Goal: Task Accomplishment & Management: Manage account settings

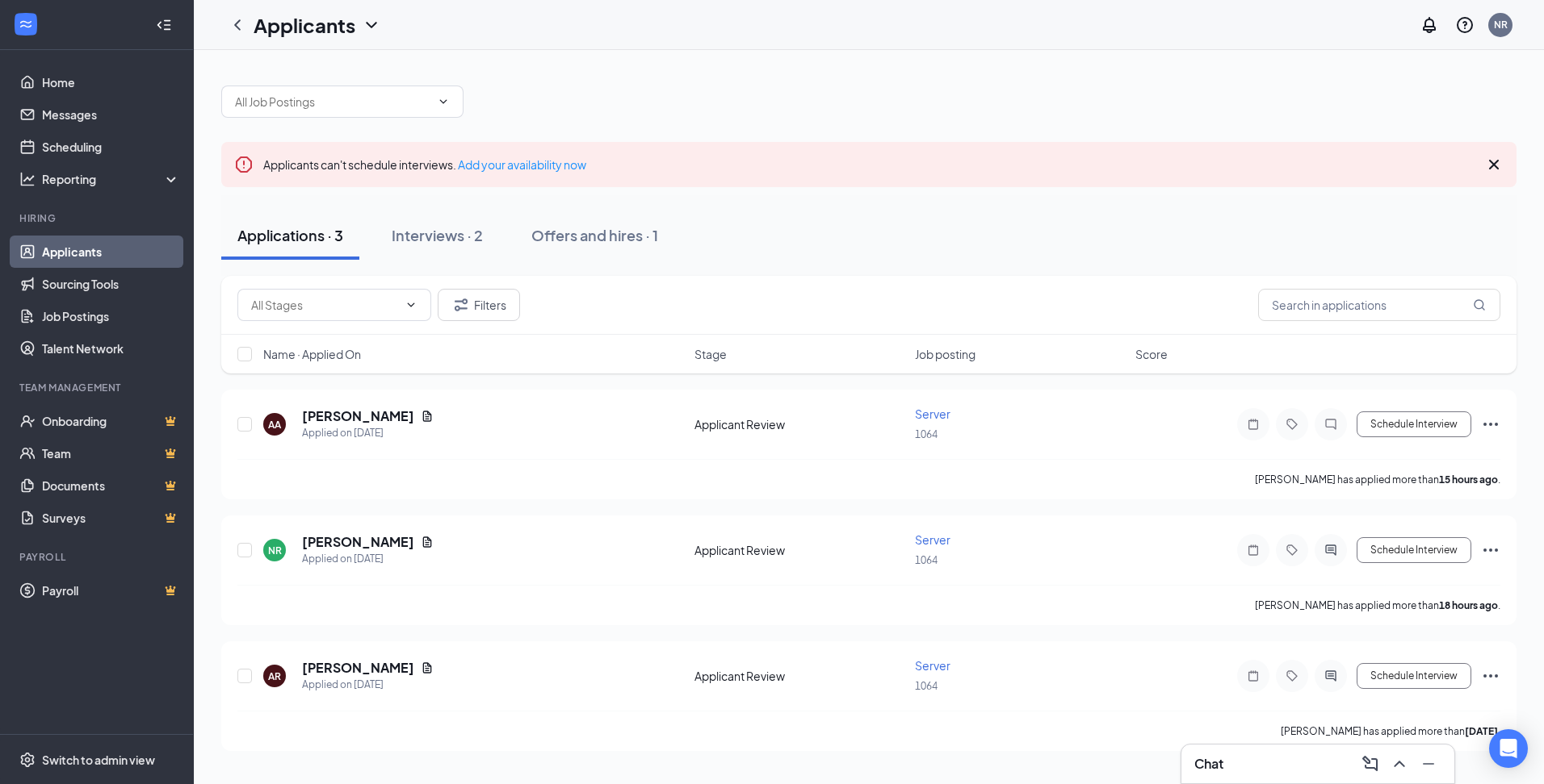
click at [1265, 758] on div "Chat" at bounding box center [1318, 764] width 247 height 26
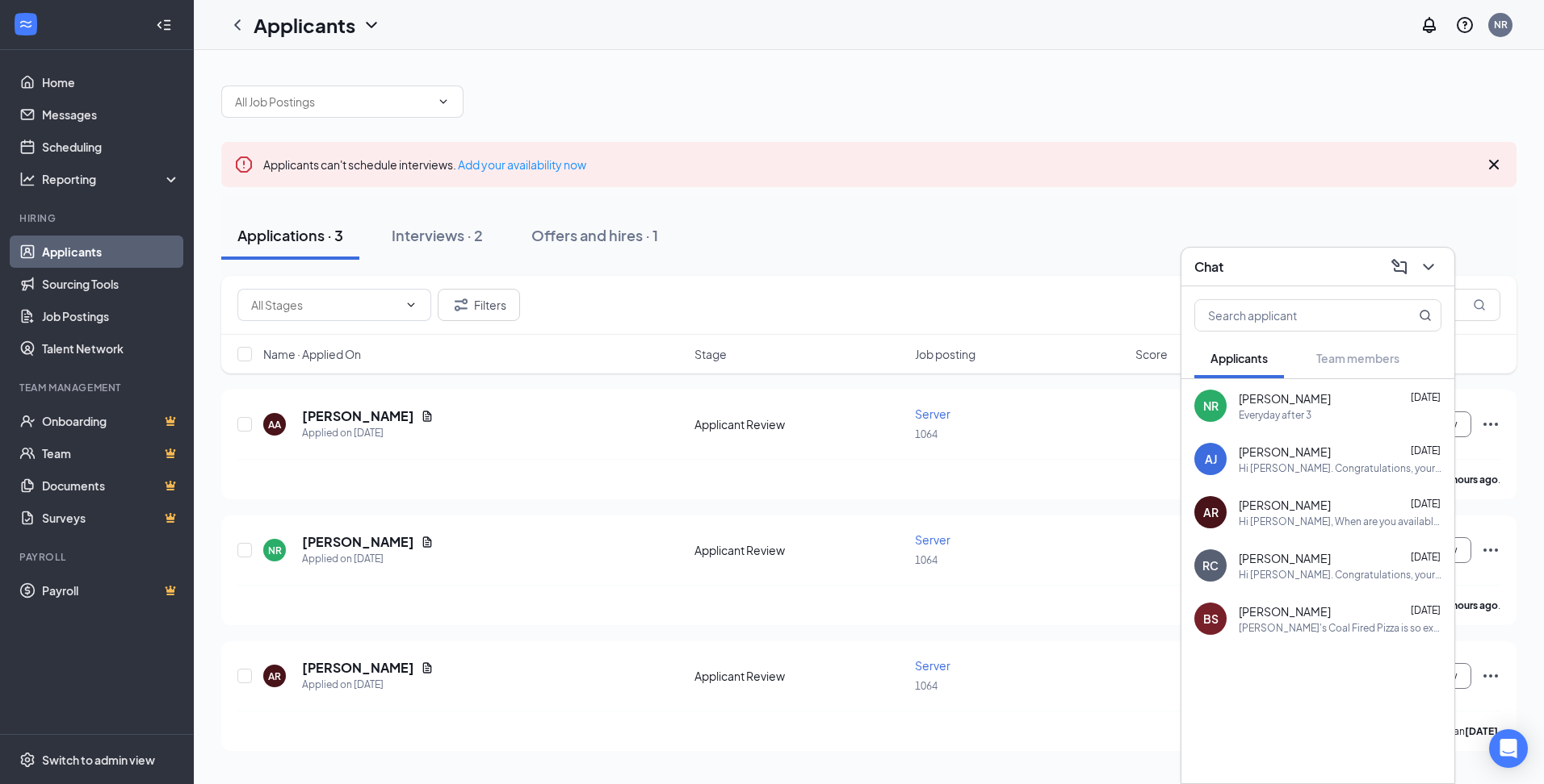
click at [1031, 172] on div "Applicants can't schedule interviews. Add your availability now" at bounding box center [869, 164] width 1295 height 45
click at [445, 239] on div "Interviews · 2" at bounding box center [437, 235] width 91 height 20
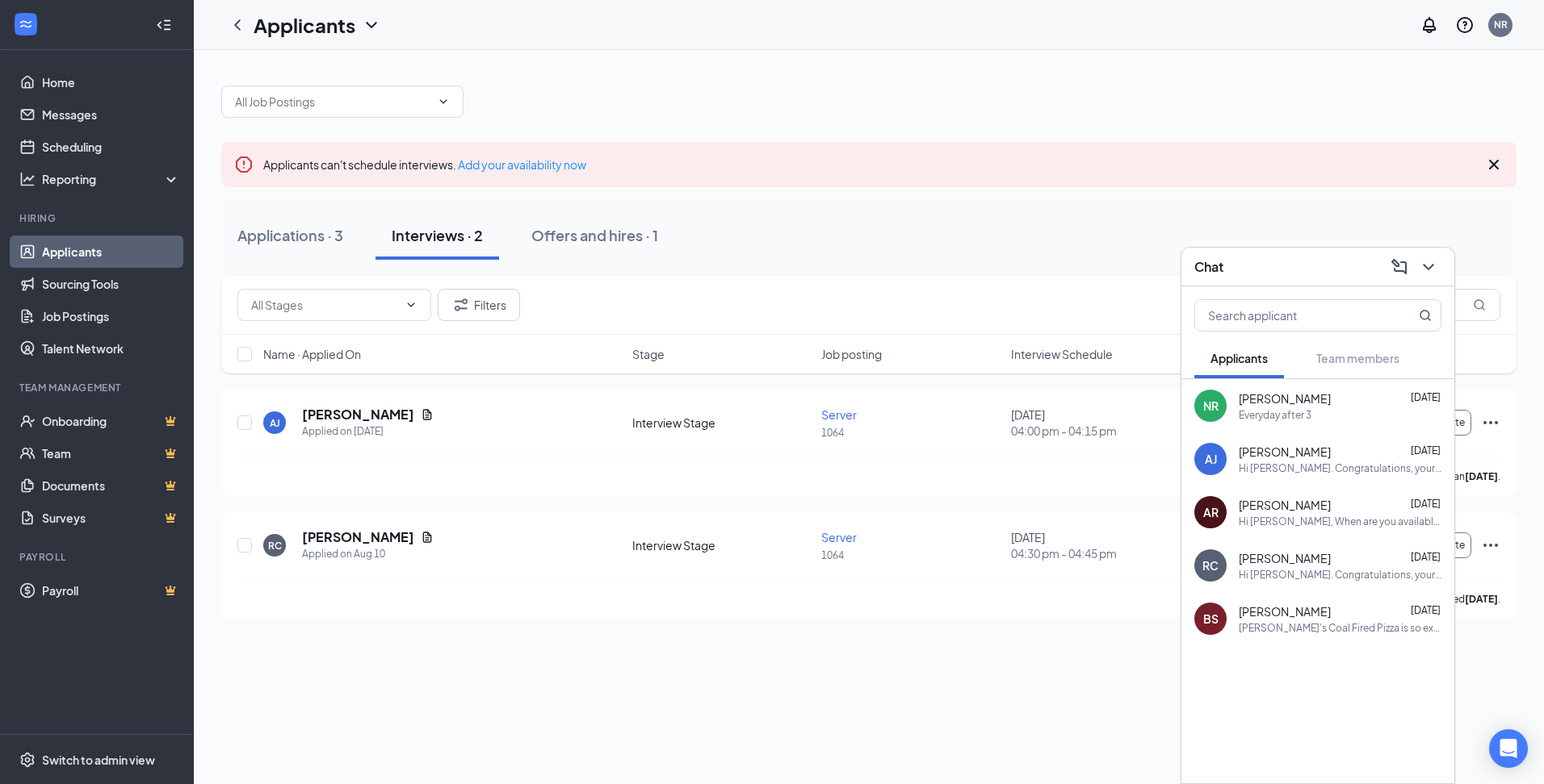
click at [1296, 409] on div "Everyday after 3" at bounding box center [1275, 415] width 73 height 13
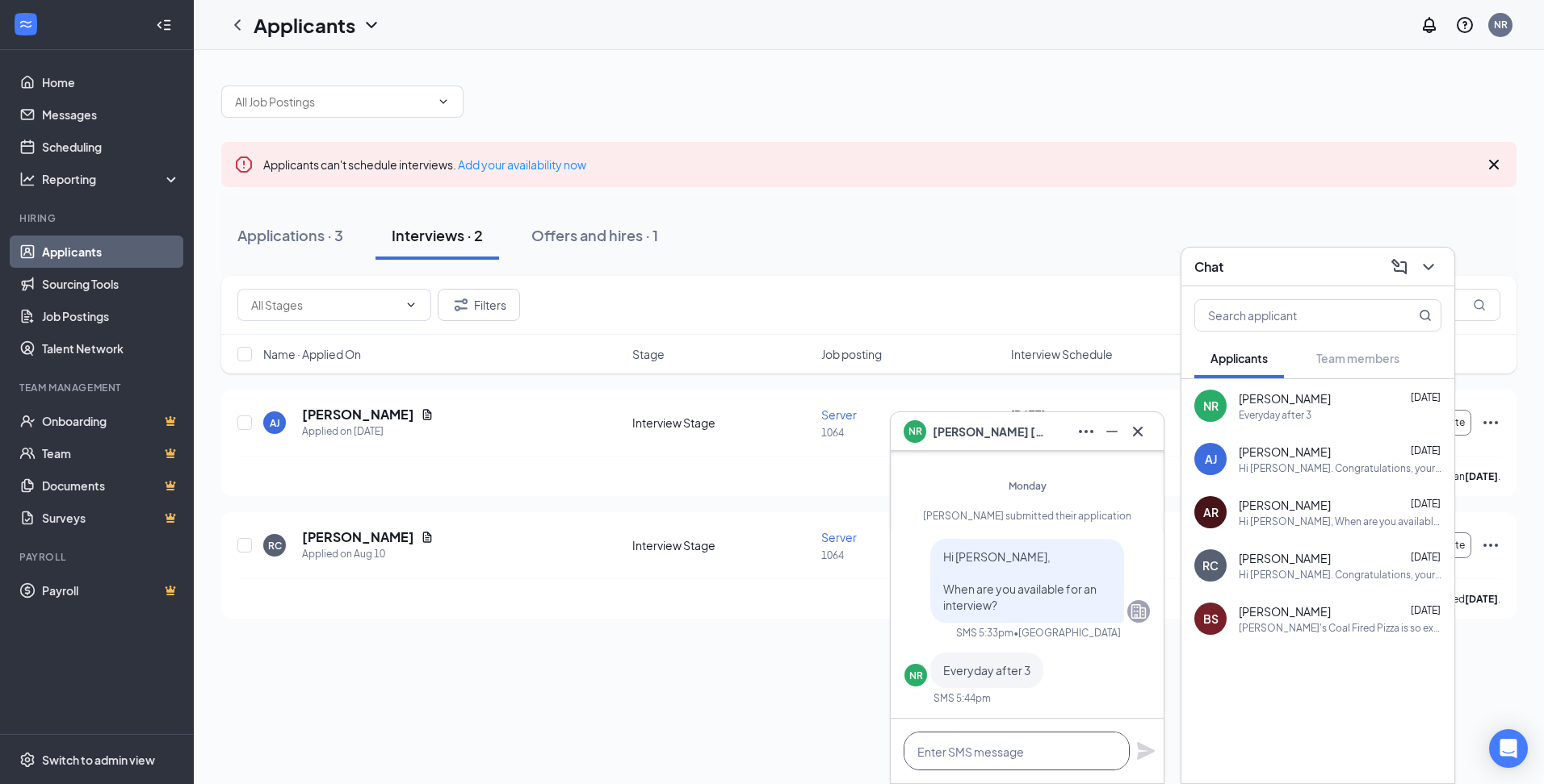
click at [1001, 752] on textarea at bounding box center [1016, 751] width 226 height 38
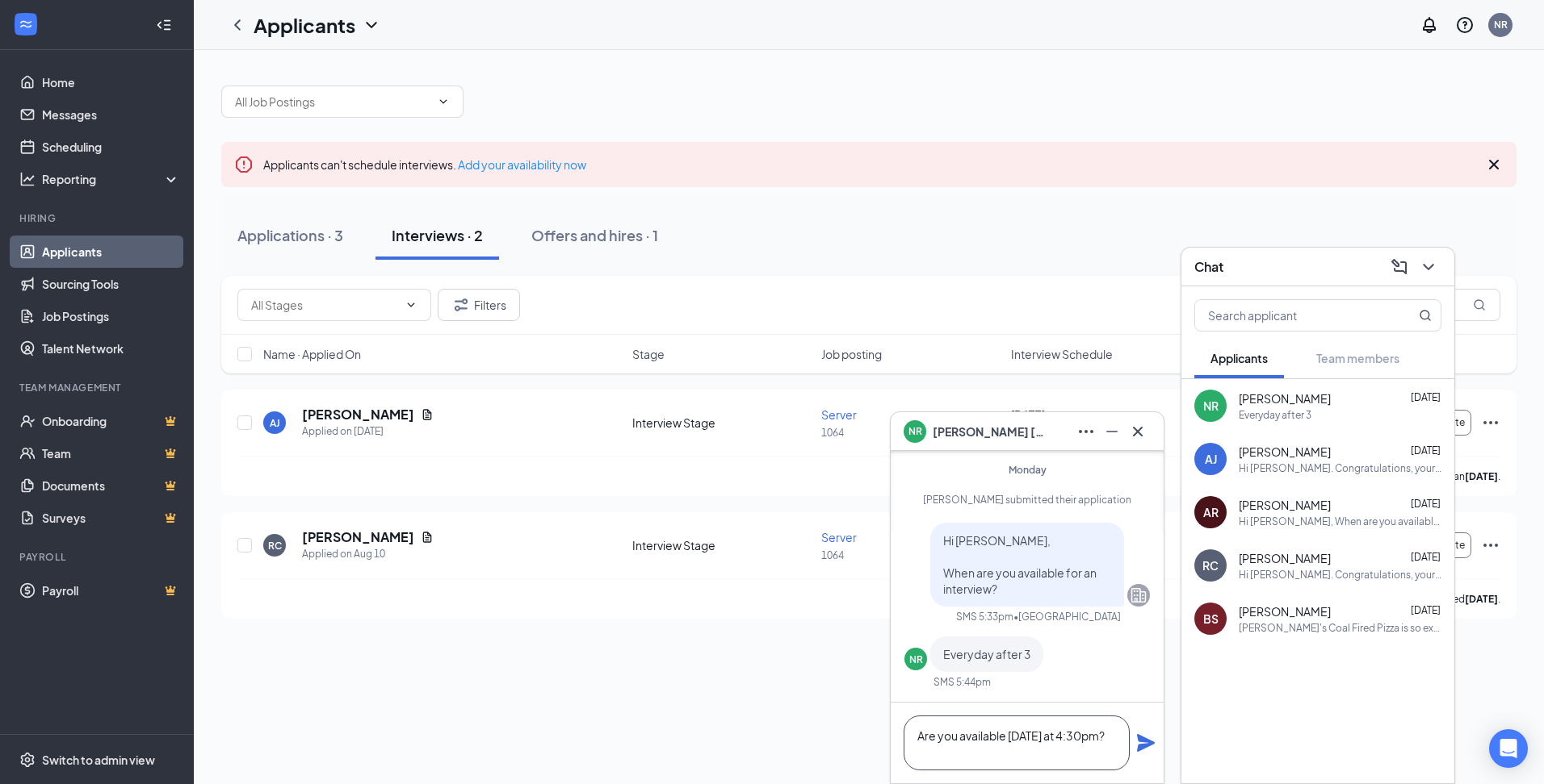
type textarea "Are you available [DATE] at 4:30pm?"
click at [1138, 749] on icon "Plane" at bounding box center [1146, 743] width 18 height 18
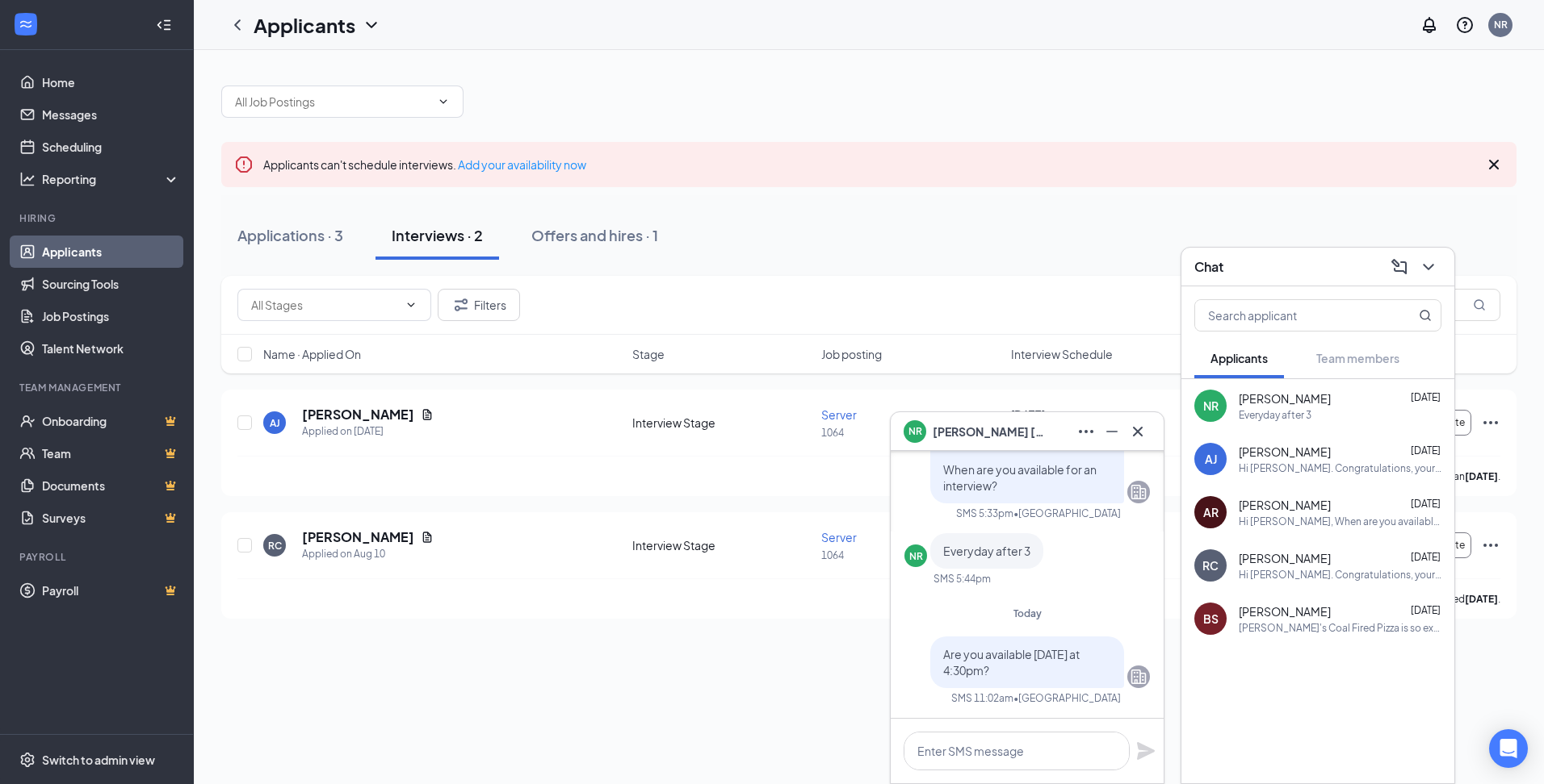
scroll to position [0, 0]
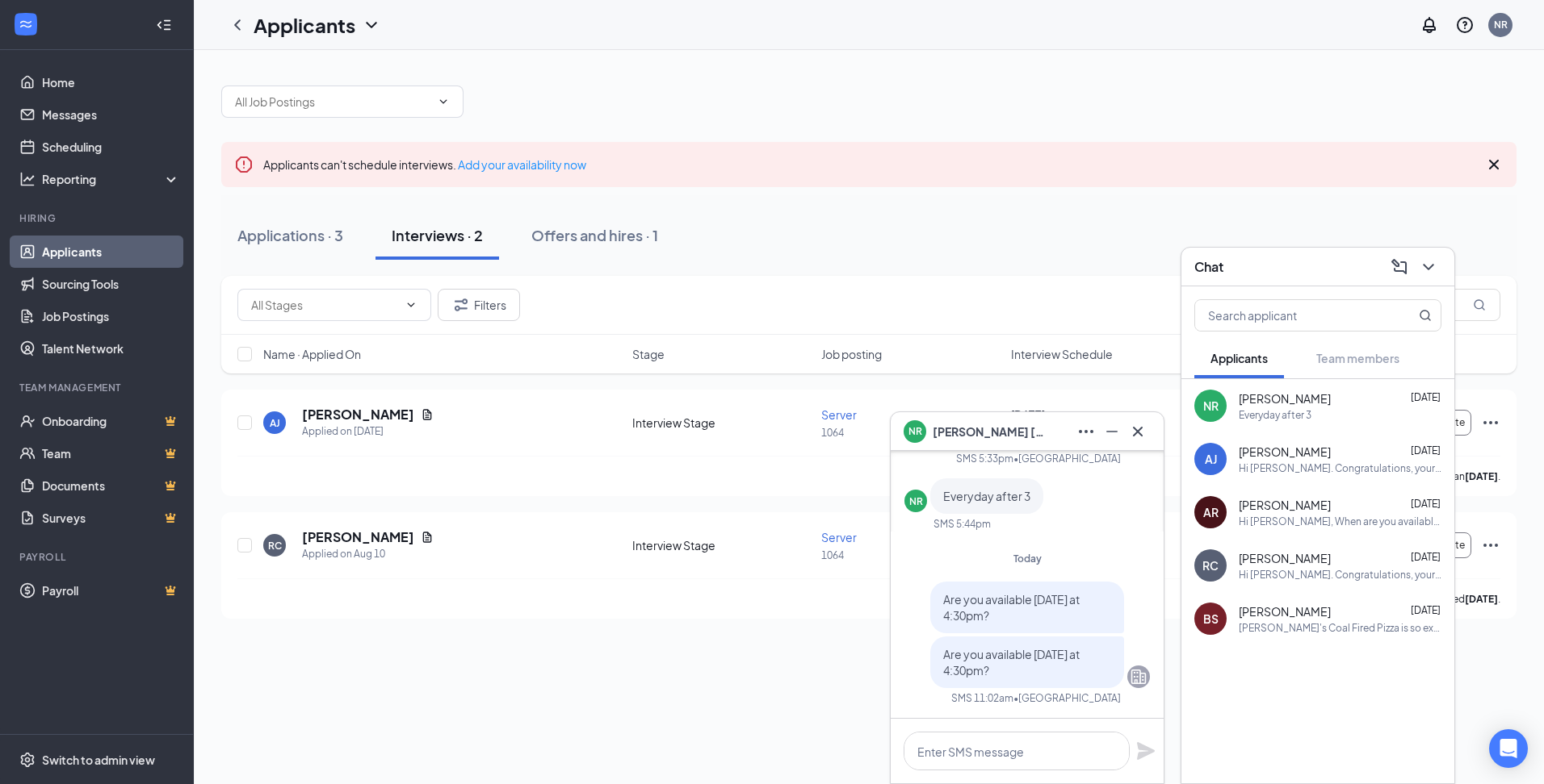
click at [866, 230] on div "Applications · 3 Interviews · 2 Offers and hires · 1" at bounding box center [869, 235] width 1295 height 49
click at [1140, 429] on icon "Cross" at bounding box center [1138, 431] width 10 height 10
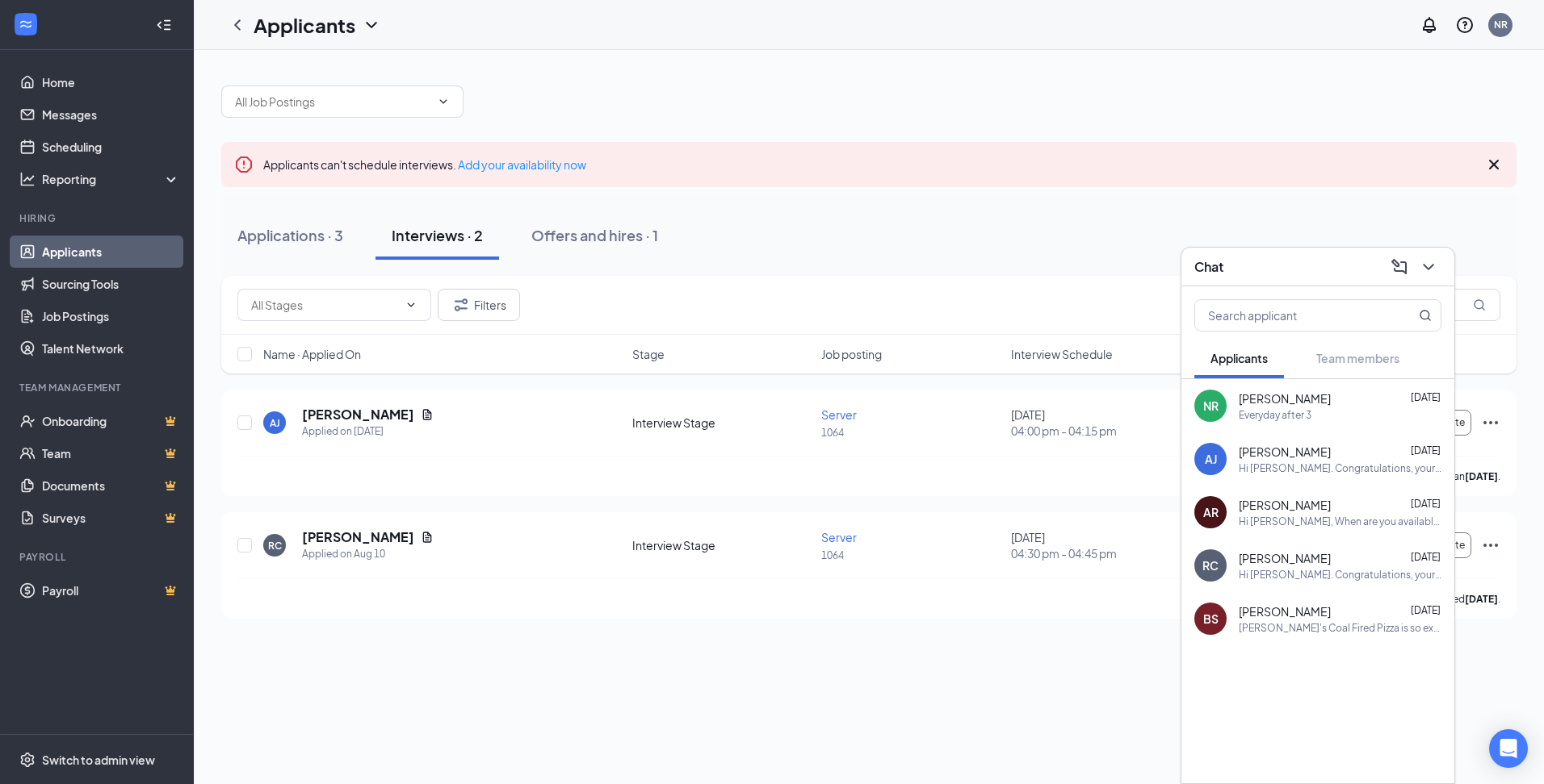
click at [1423, 264] on icon "ChevronDown" at bounding box center [1427, 267] width 11 height 7
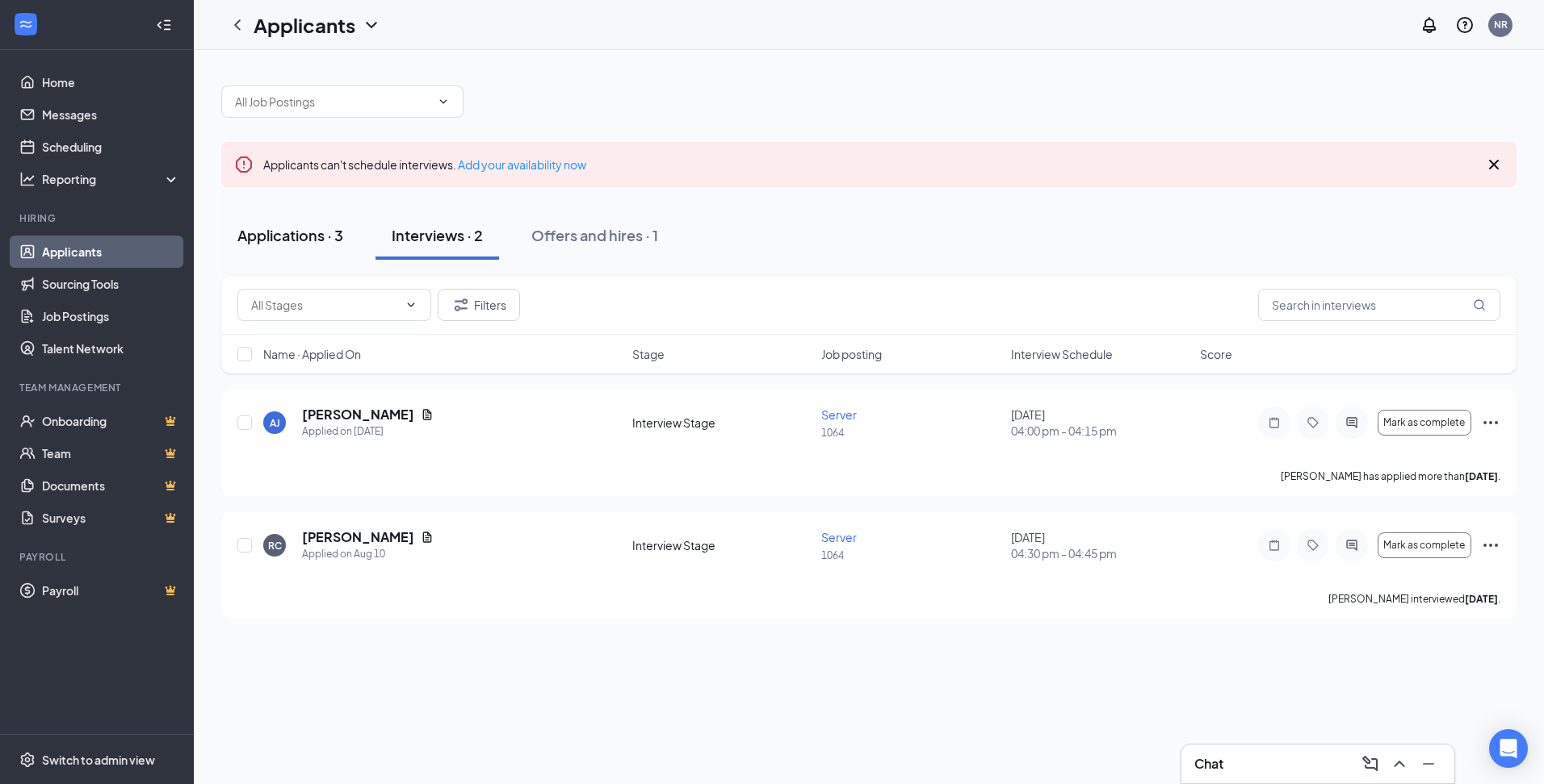
click at [292, 241] on div "Applications · 3" at bounding box center [290, 235] width 105 height 20
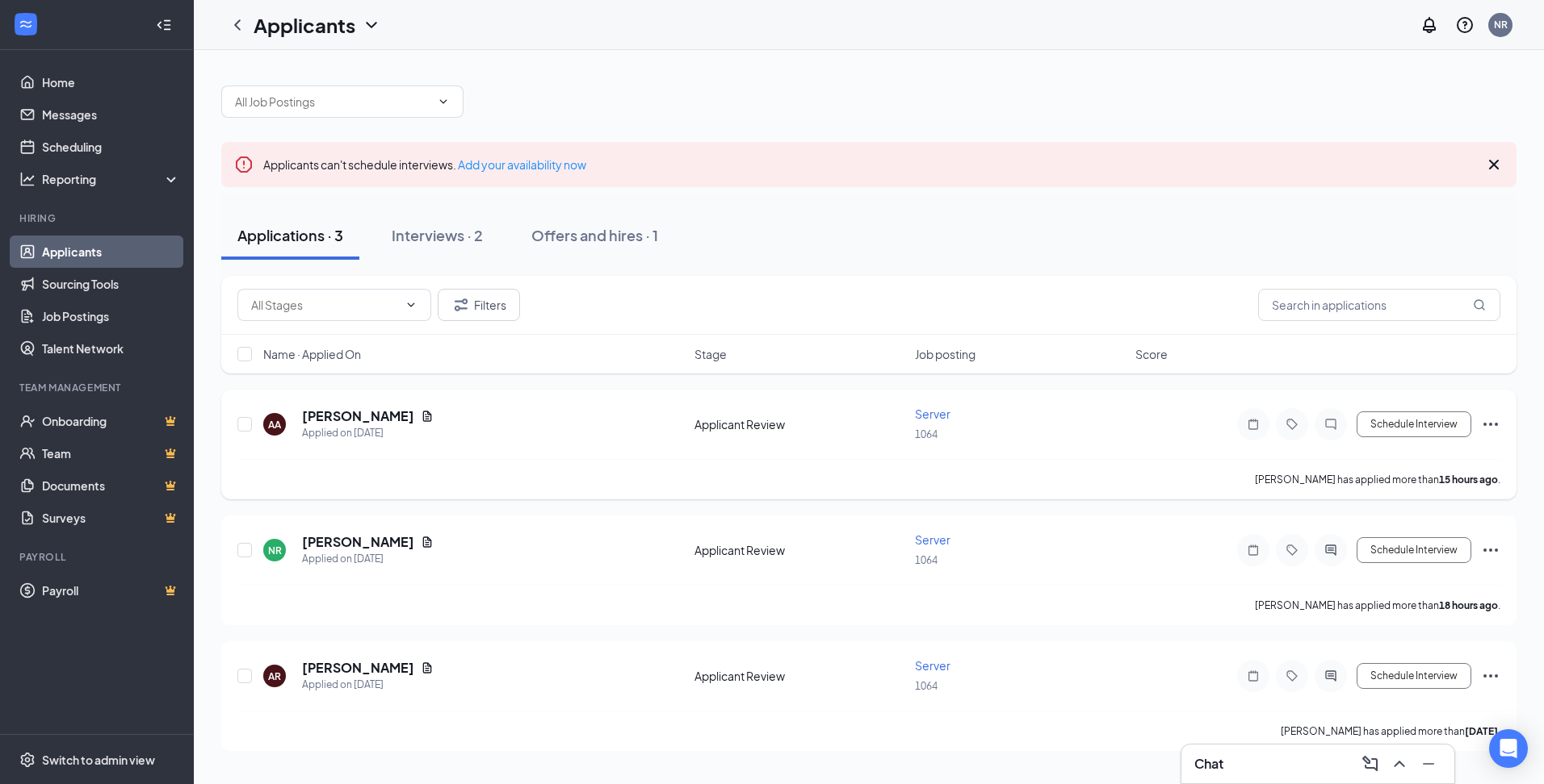
click at [1498, 428] on icon "Ellipses" at bounding box center [1490, 424] width 19 height 19
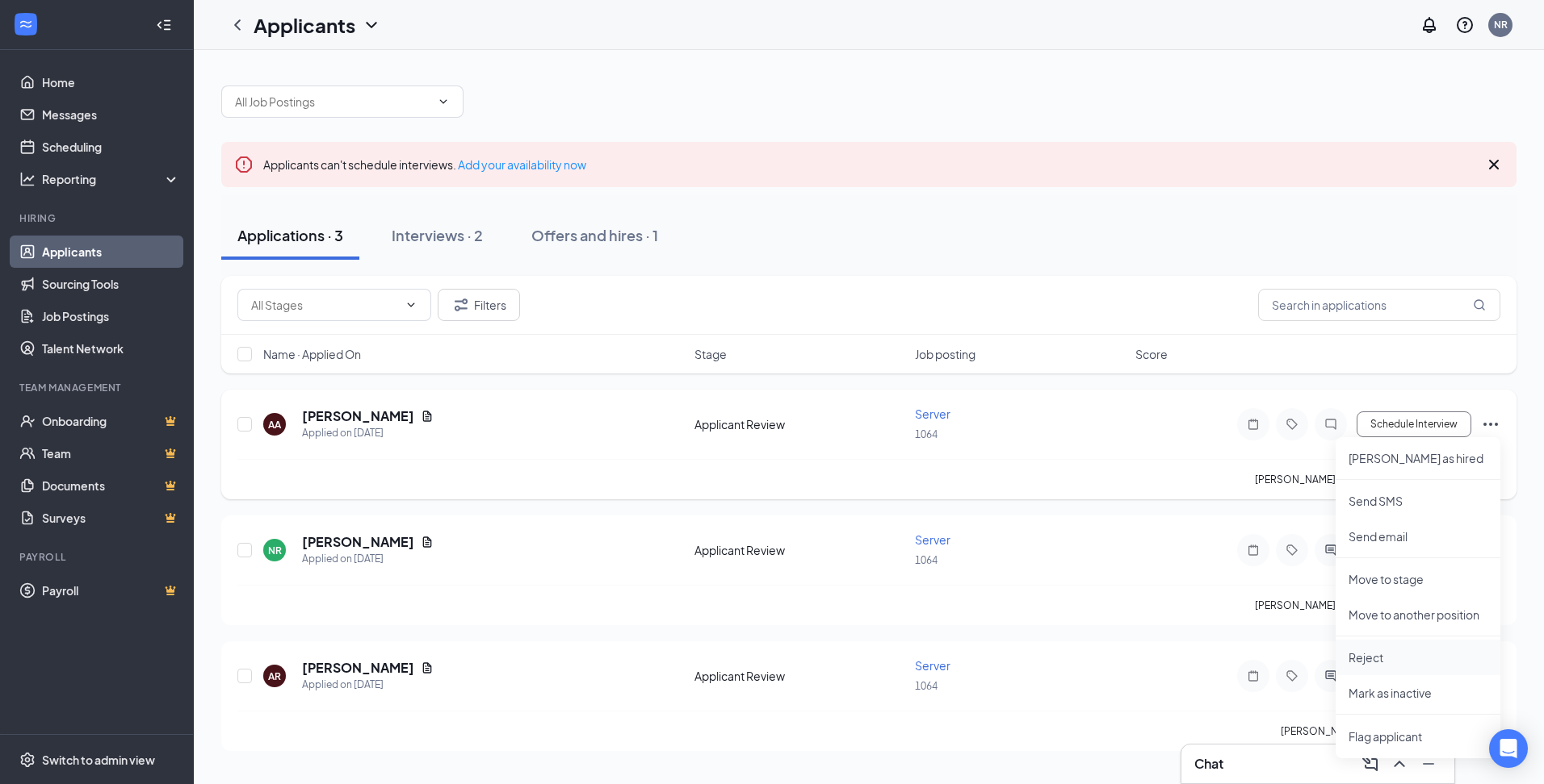
click at [1412, 663] on p "Reject" at bounding box center [1418, 658] width 139 height 16
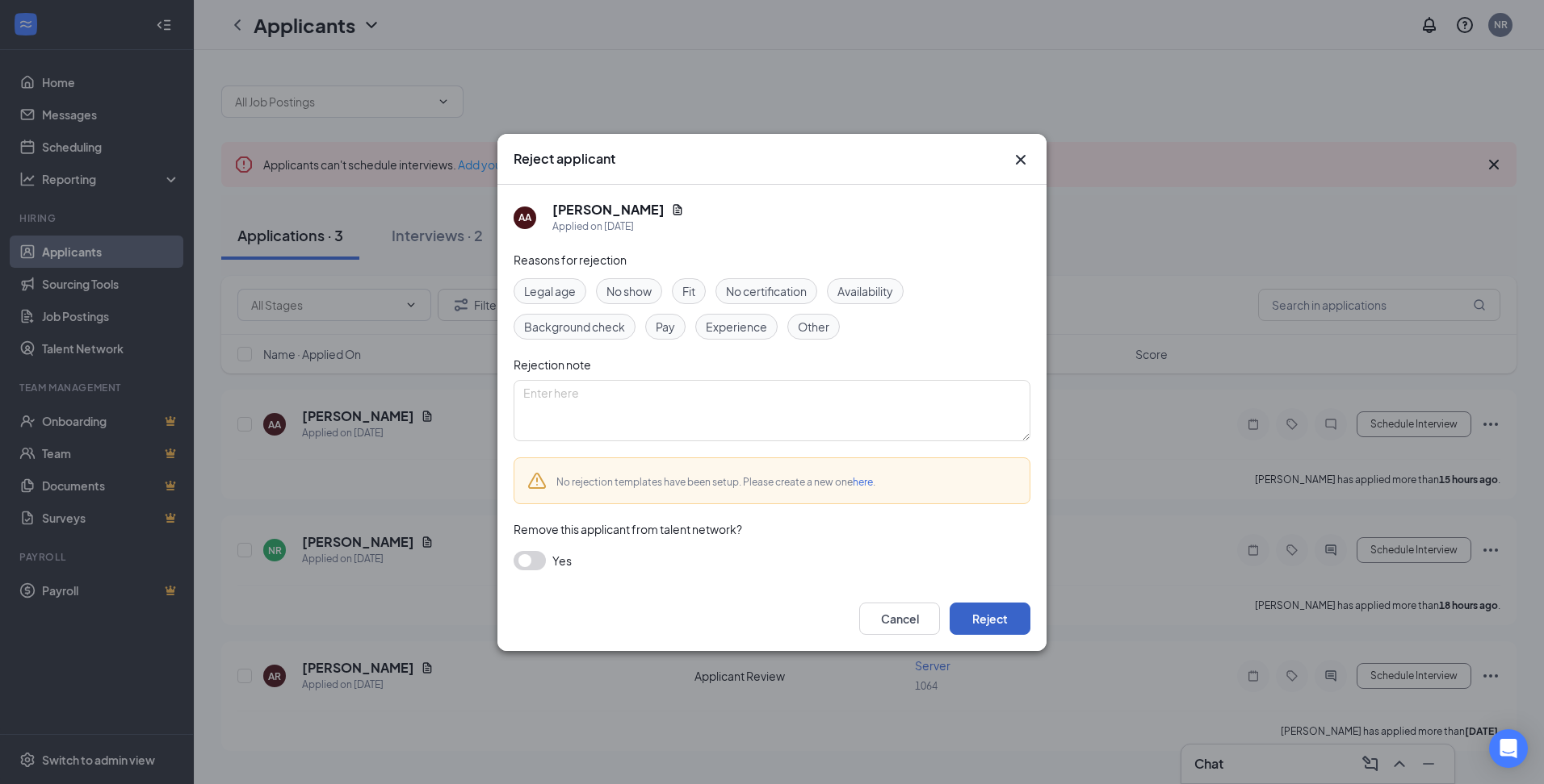
click at [984, 623] on button "Reject" at bounding box center [989, 619] width 80 height 33
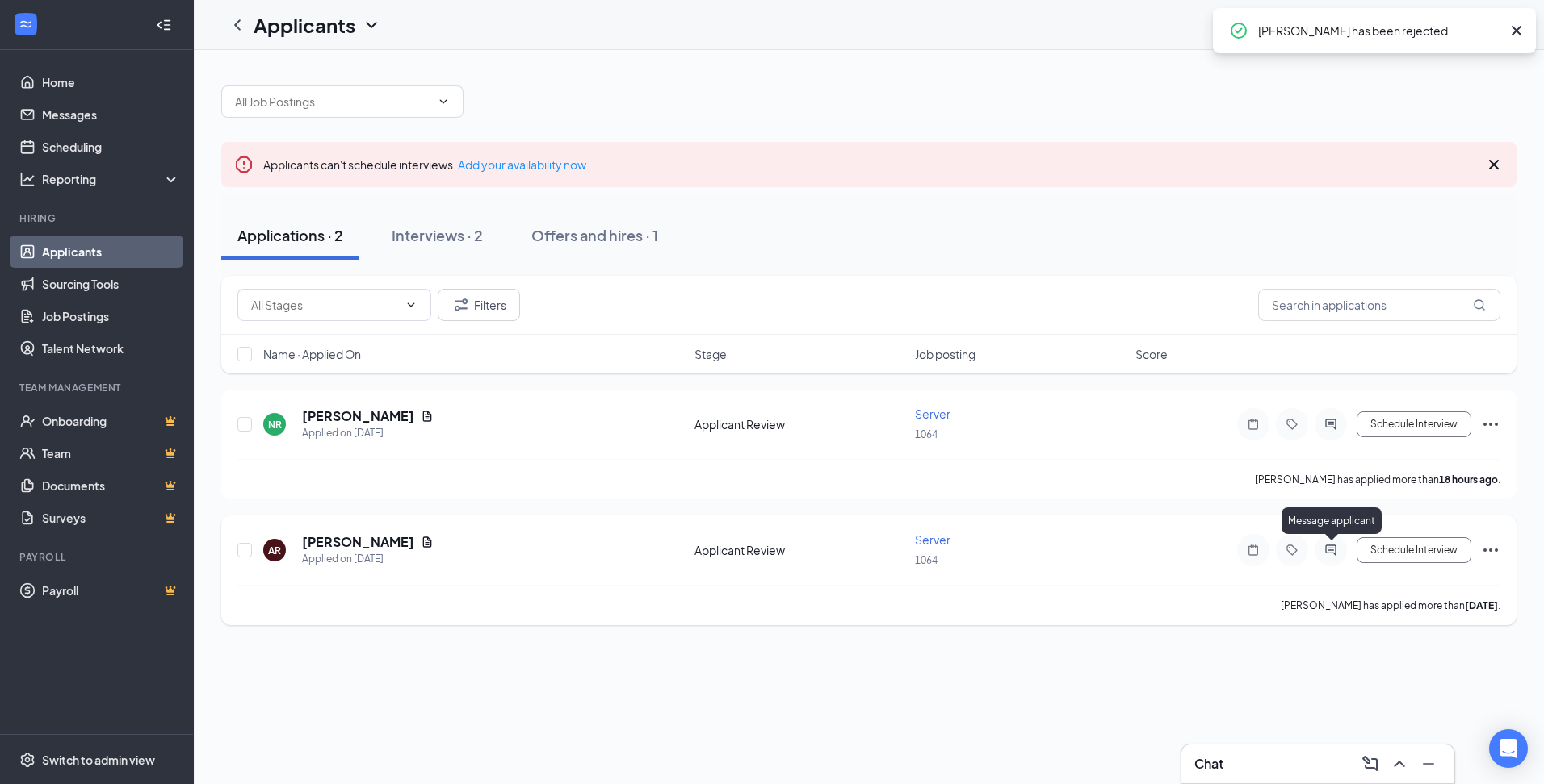
click at [1331, 556] on icon "ActiveChat" at bounding box center [1330, 549] width 19 height 12
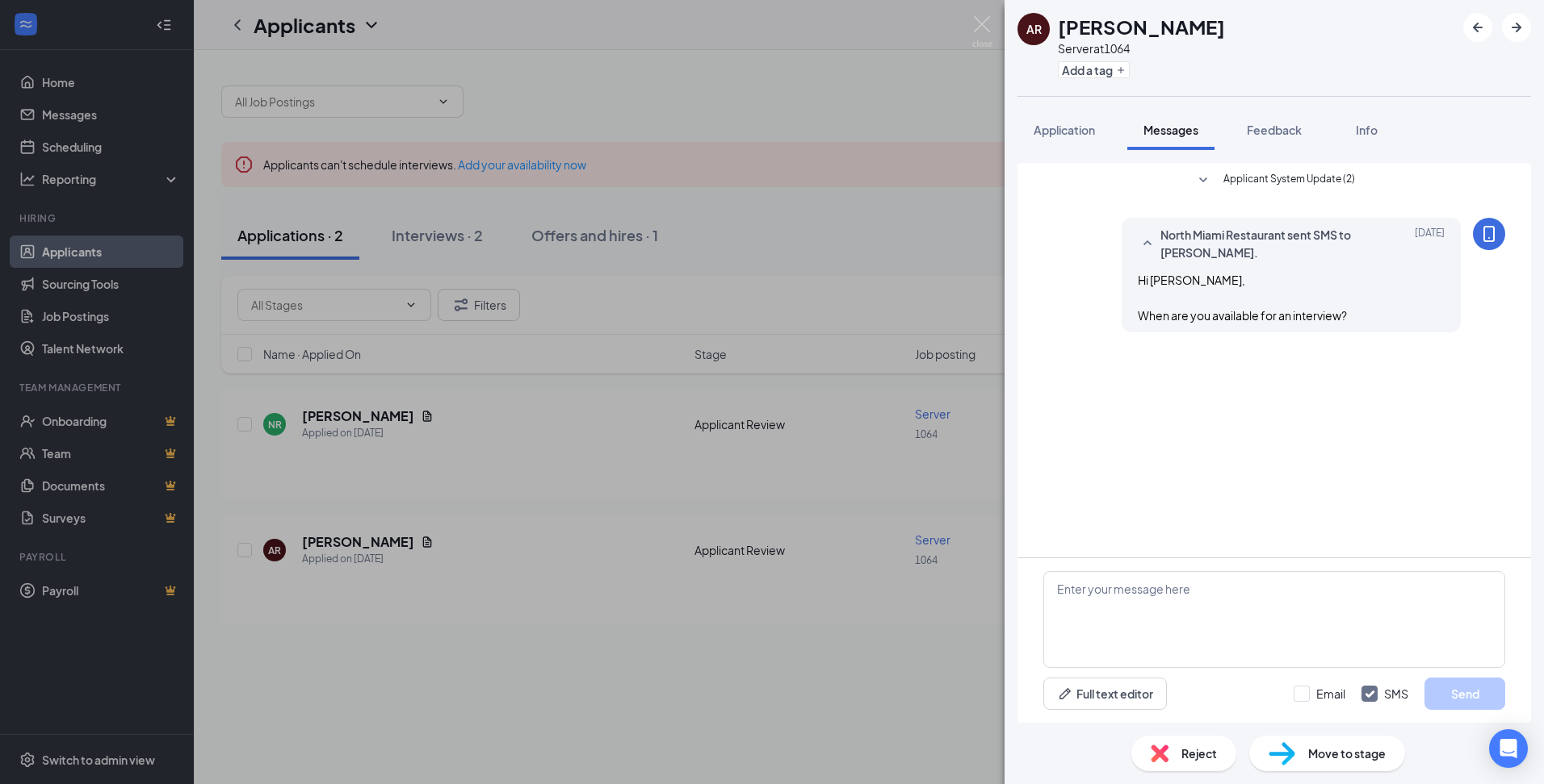
click at [843, 90] on div "AR [PERSON_NAME] Server at 1064 Add a tag Application Messages Feedback Info Ap…" at bounding box center [772, 392] width 1544 height 784
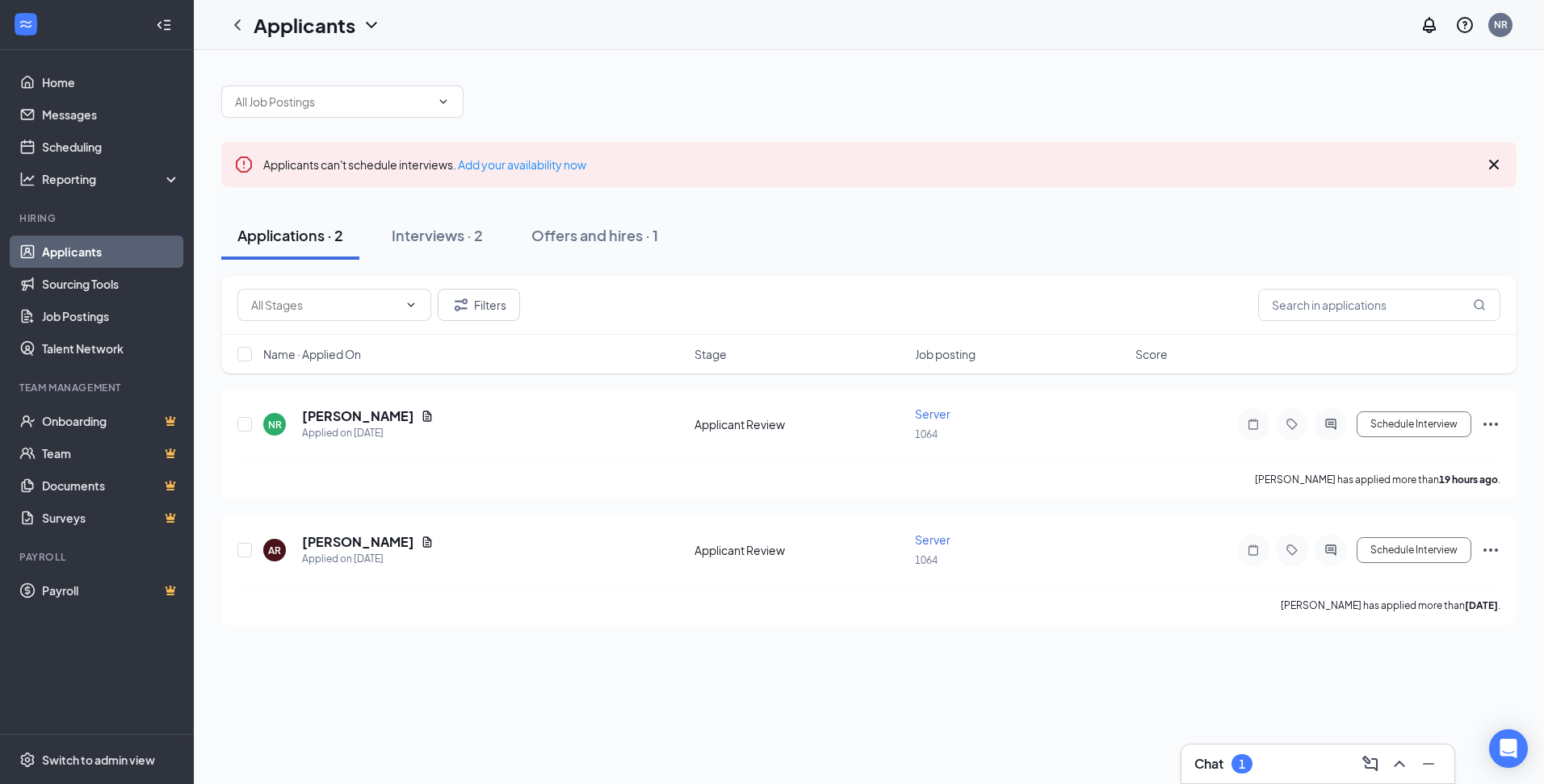
click at [1268, 768] on div "Chat 1" at bounding box center [1318, 764] width 247 height 26
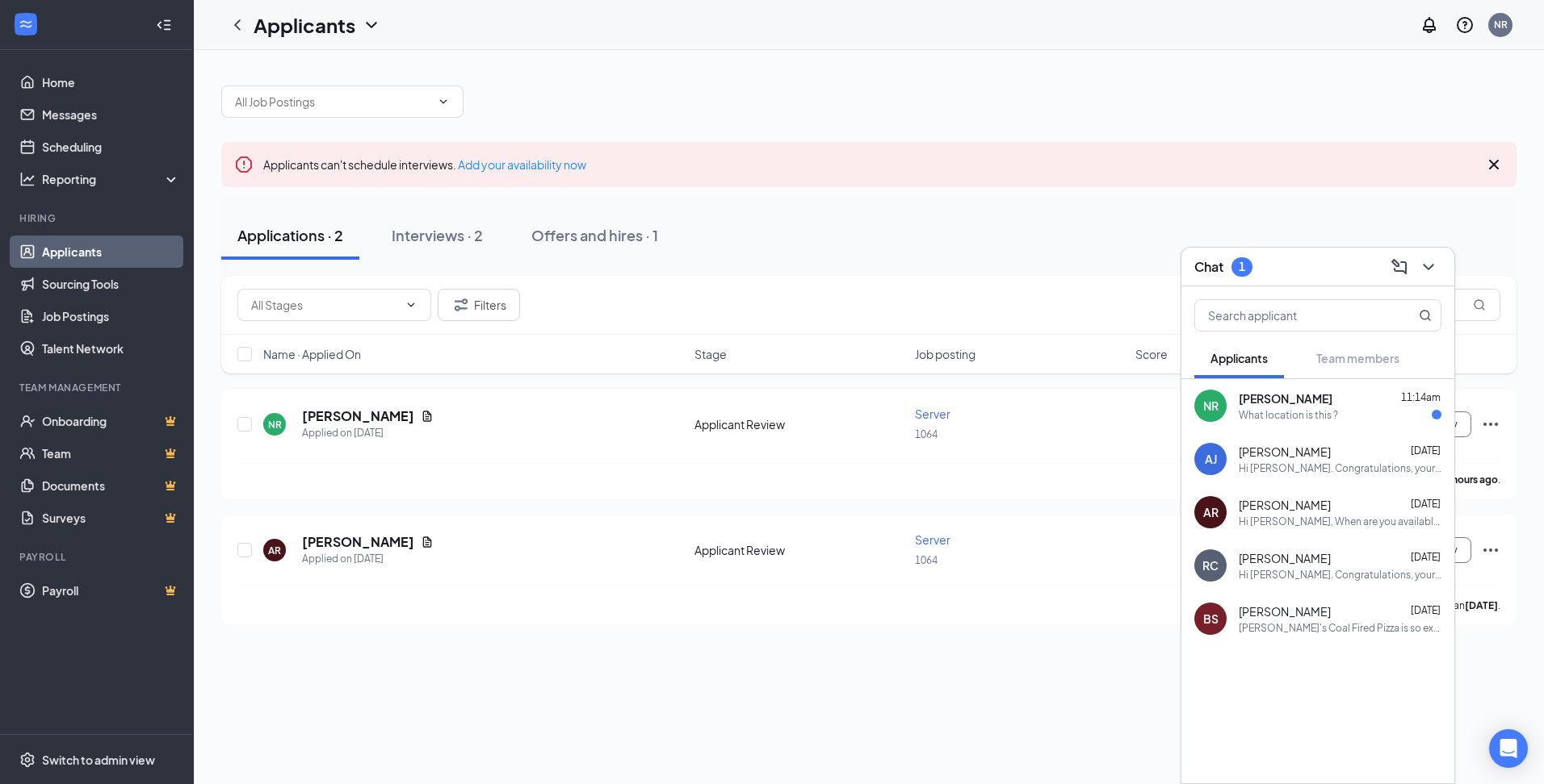
click at [1324, 409] on div "What location is this ?" at bounding box center [1288, 415] width 100 height 13
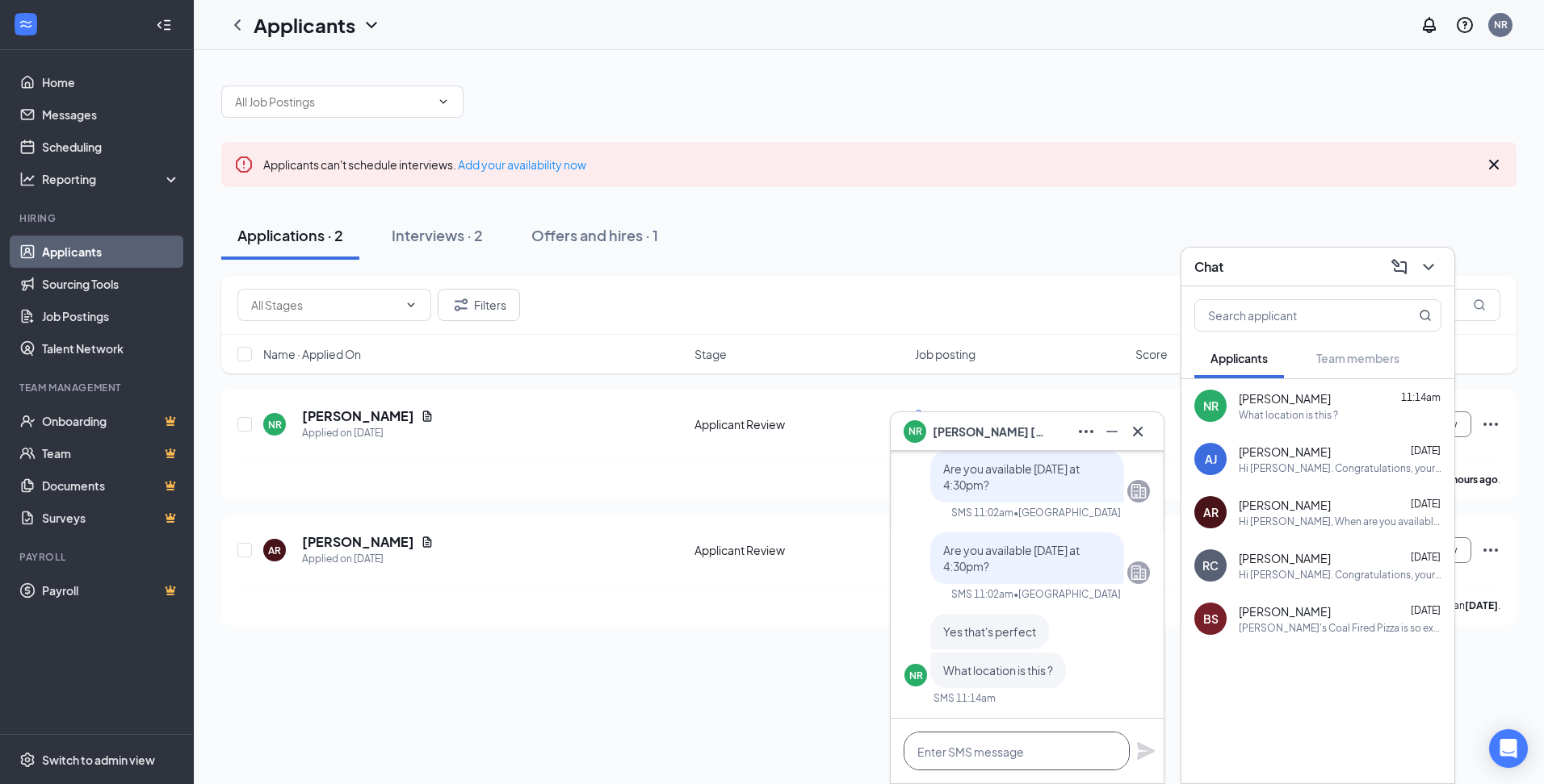
click at [1013, 754] on textarea at bounding box center [1016, 751] width 226 height 38
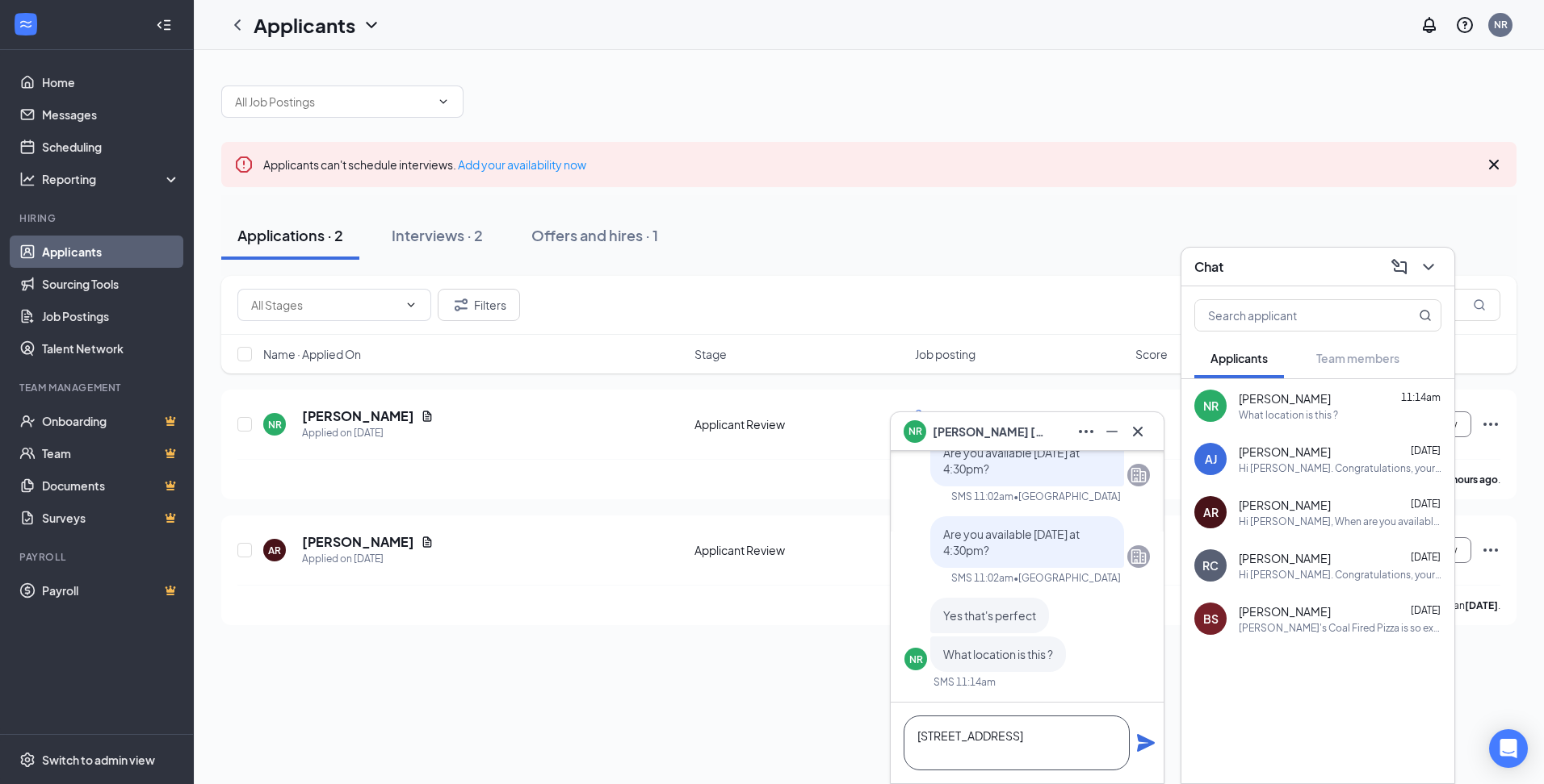
type textarea "[STREET_ADDRESS]"
click at [1144, 743] on icon "Plane" at bounding box center [1146, 743] width 19 height 19
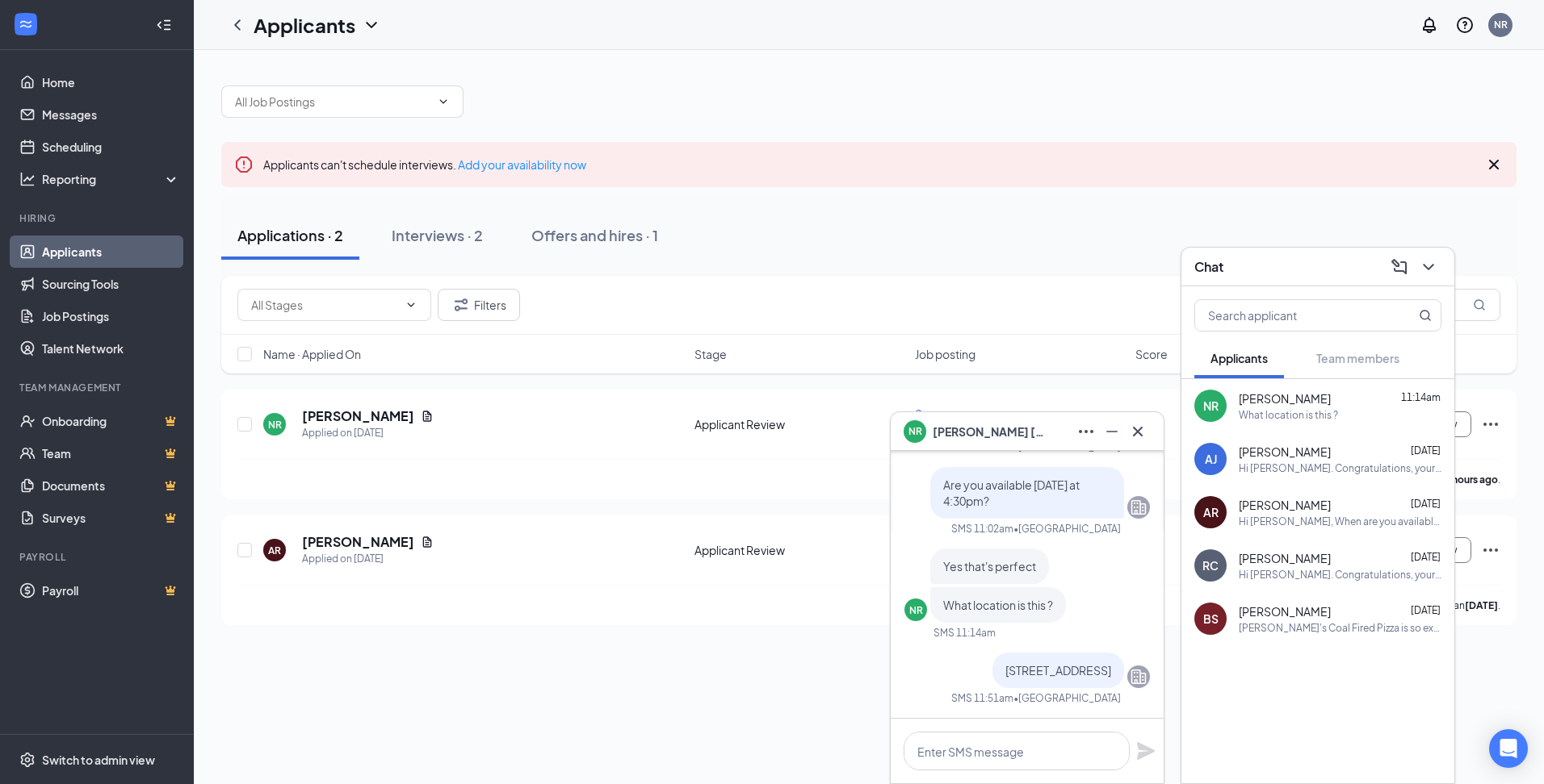
click at [1154, 220] on div "Applications · 2 Interviews · 2 Offers and hires · 1" at bounding box center [869, 235] width 1295 height 49
click at [1435, 269] on icon "ChevronDown" at bounding box center [1428, 267] width 19 height 19
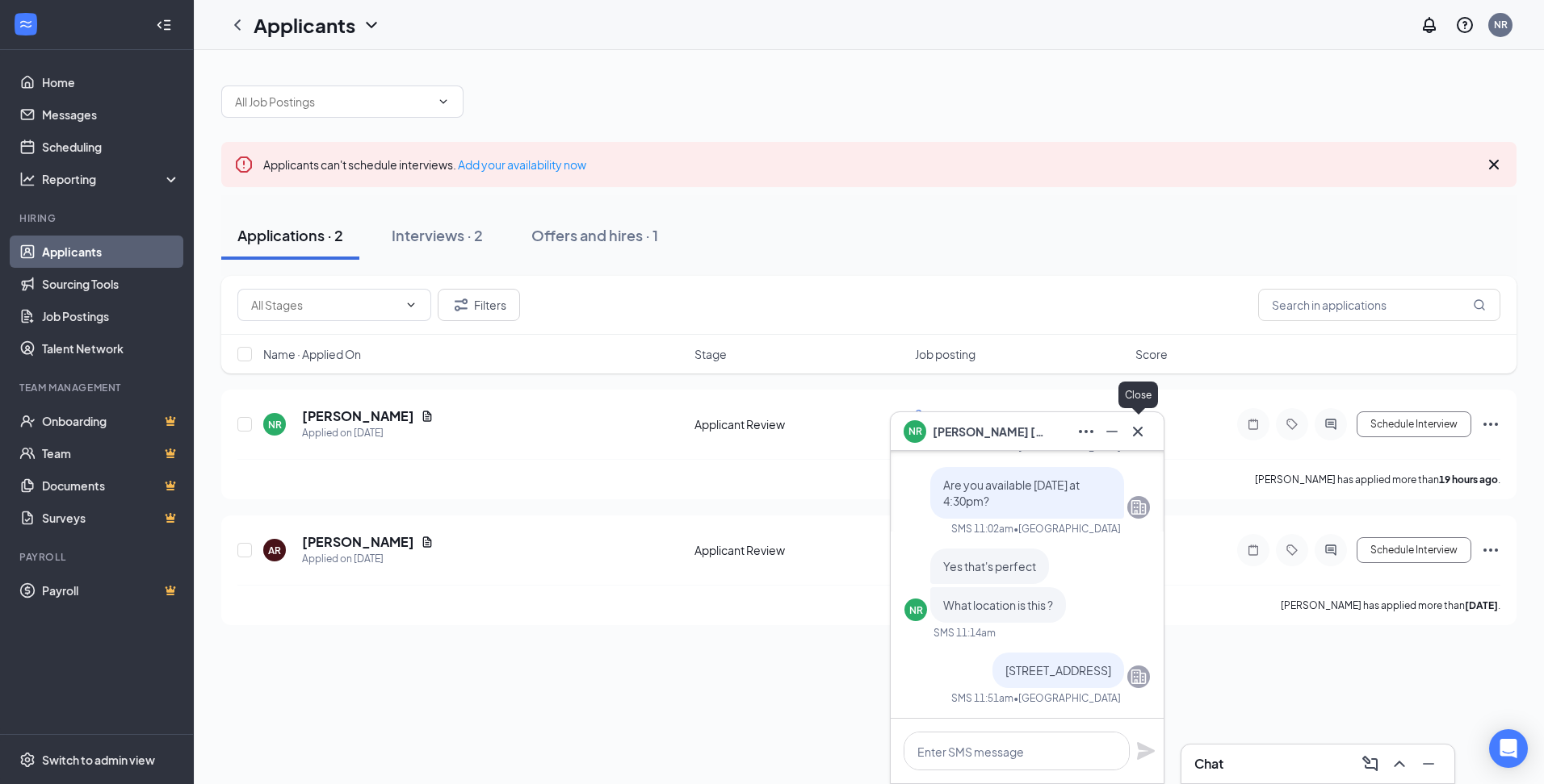
click at [1141, 441] on button at bounding box center [1137, 431] width 26 height 26
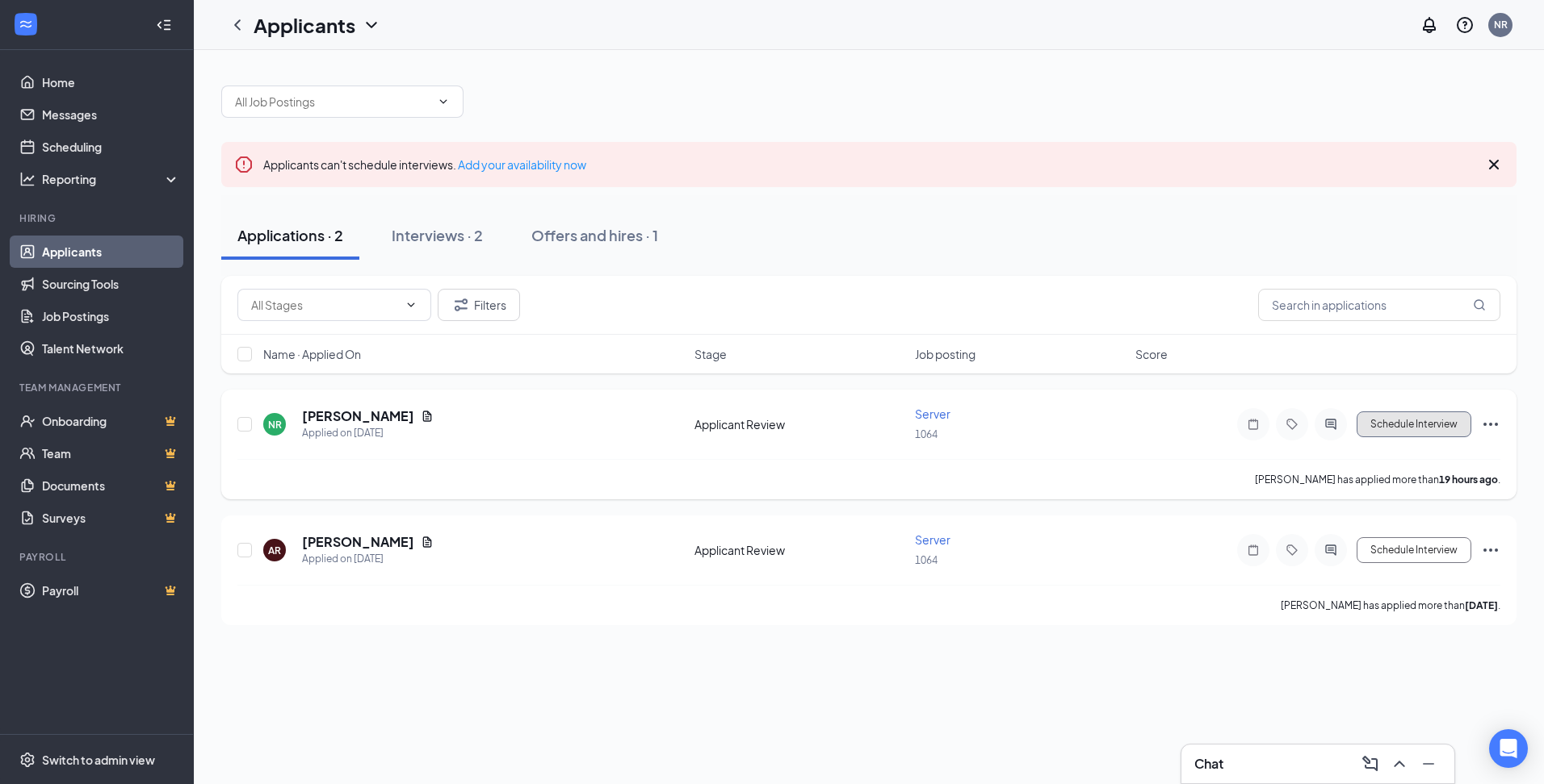
click at [1426, 423] on button "Schedule Interview" at bounding box center [1414, 424] width 115 height 26
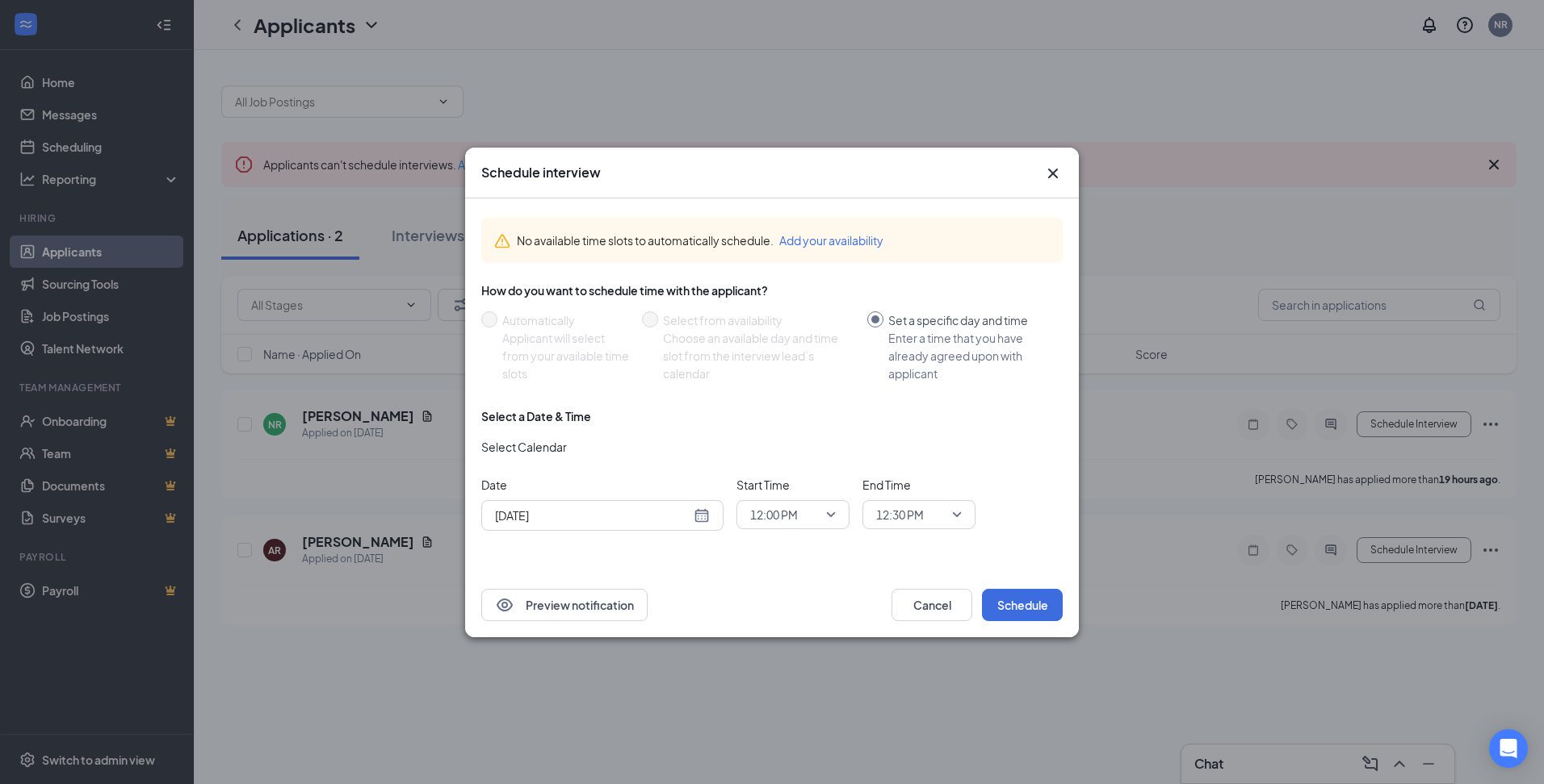
click at [701, 514] on div "[DATE]" at bounding box center [602, 515] width 215 height 18
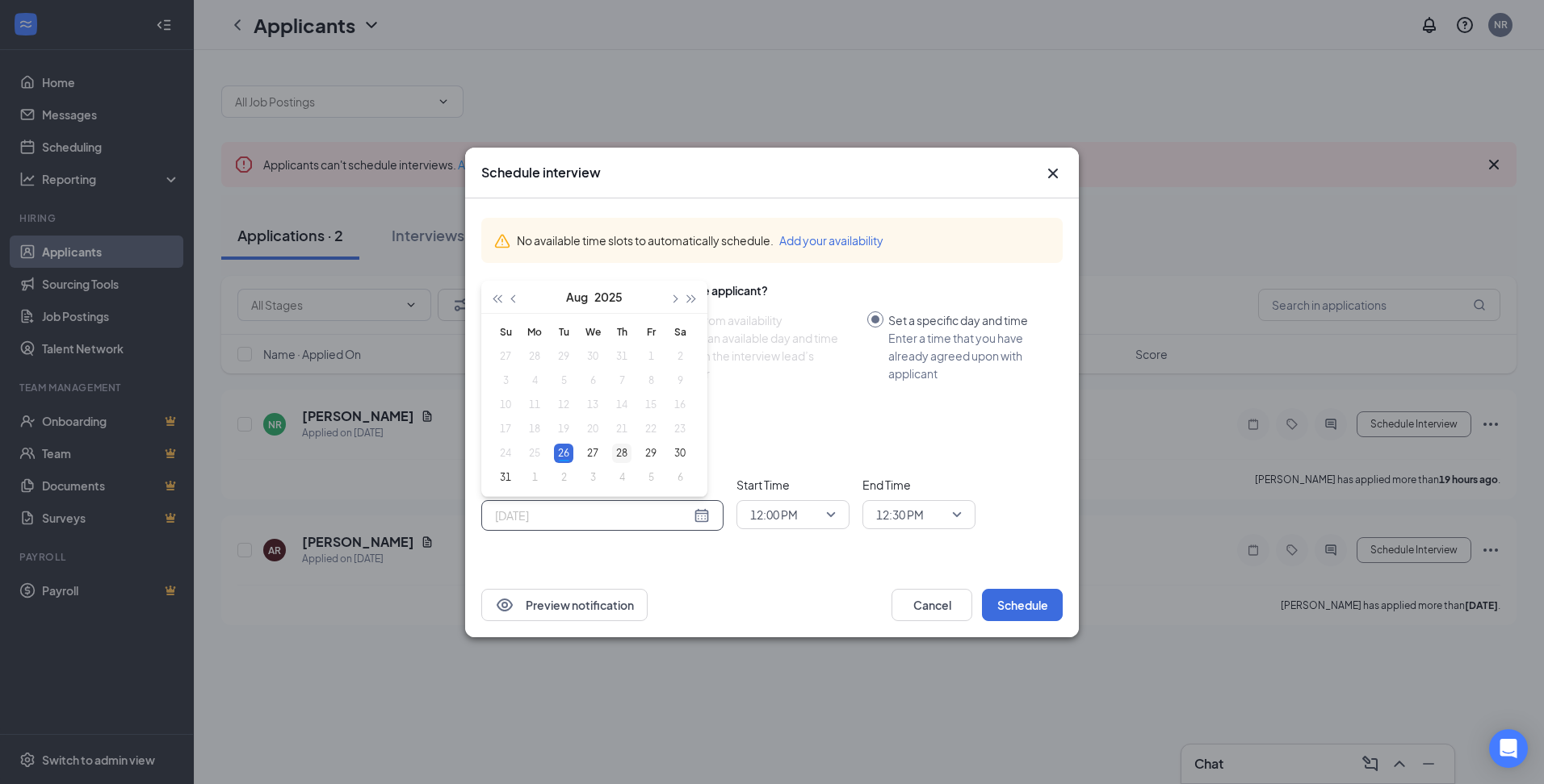
type input "[DATE]"
click at [623, 452] on div "28" at bounding box center [622, 454] width 19 height 19
click at [803, 525] on span "12:00 PM" at bounding box center [785, 514] width 71 height 24
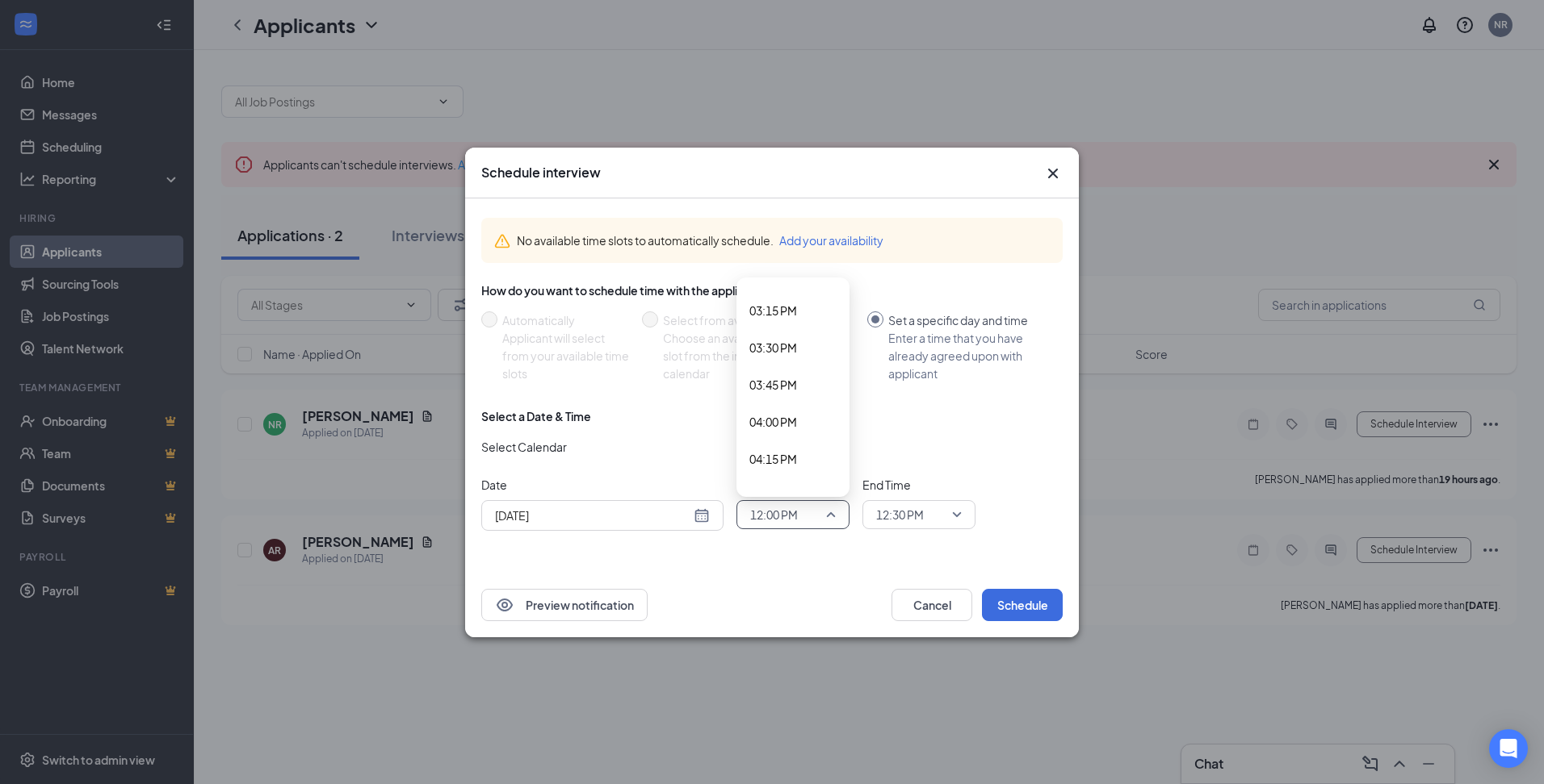
scroll to position [2274, 0]
click at [800, 478] on span "04:30 PM" at bounding box center [792, 479] width 87 height 18
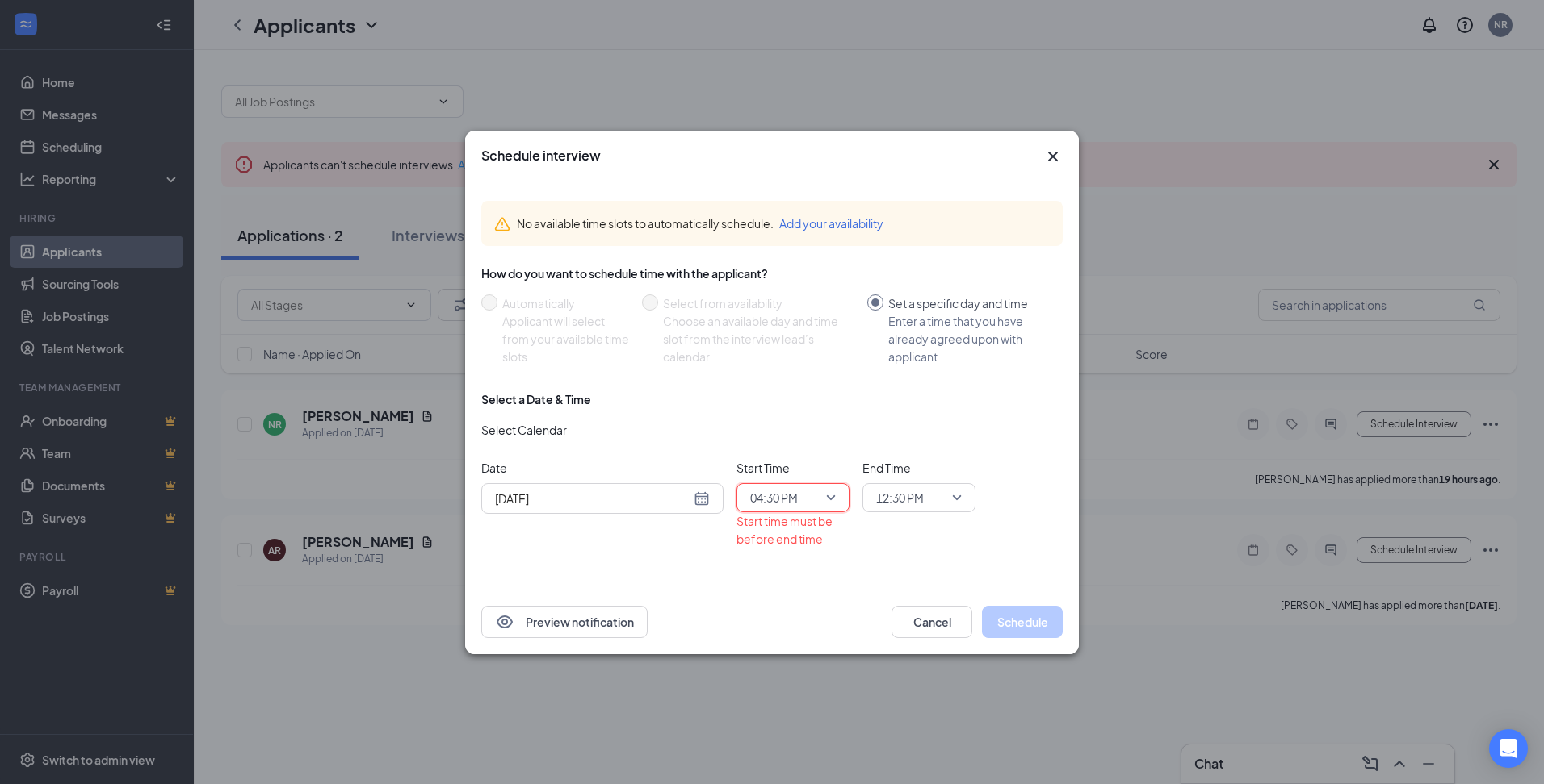
click at [938, 500] on span "12:30 PM" at bounding box center [912, 497] width 71 height 24
click at [926, 453] on span "04:45 PM" at bounding box center [919, 459] width 87 height 18
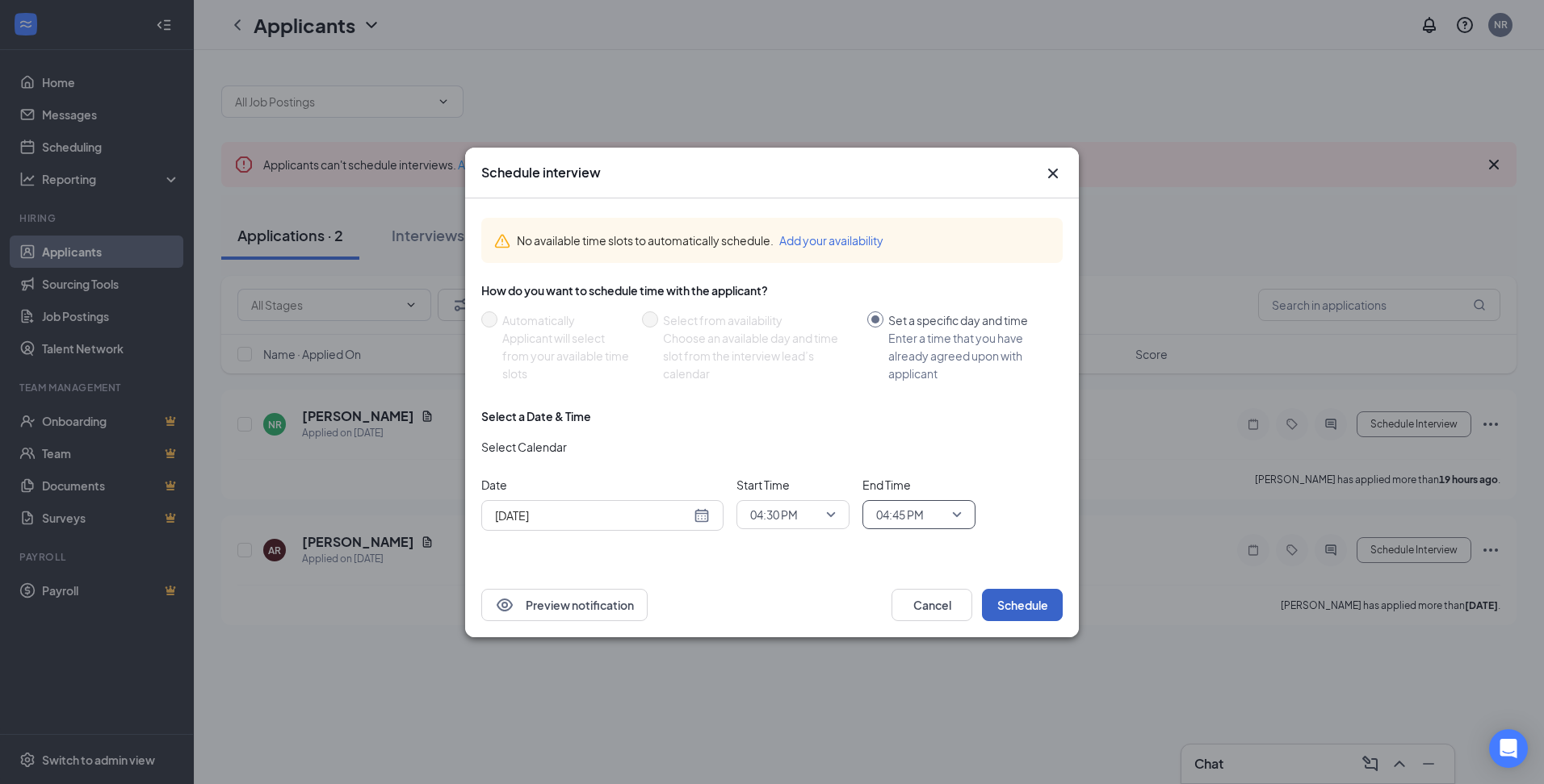
click at [1035, 609] on button "Schedule" at bounding box center [1022, 605] width 80 height 33
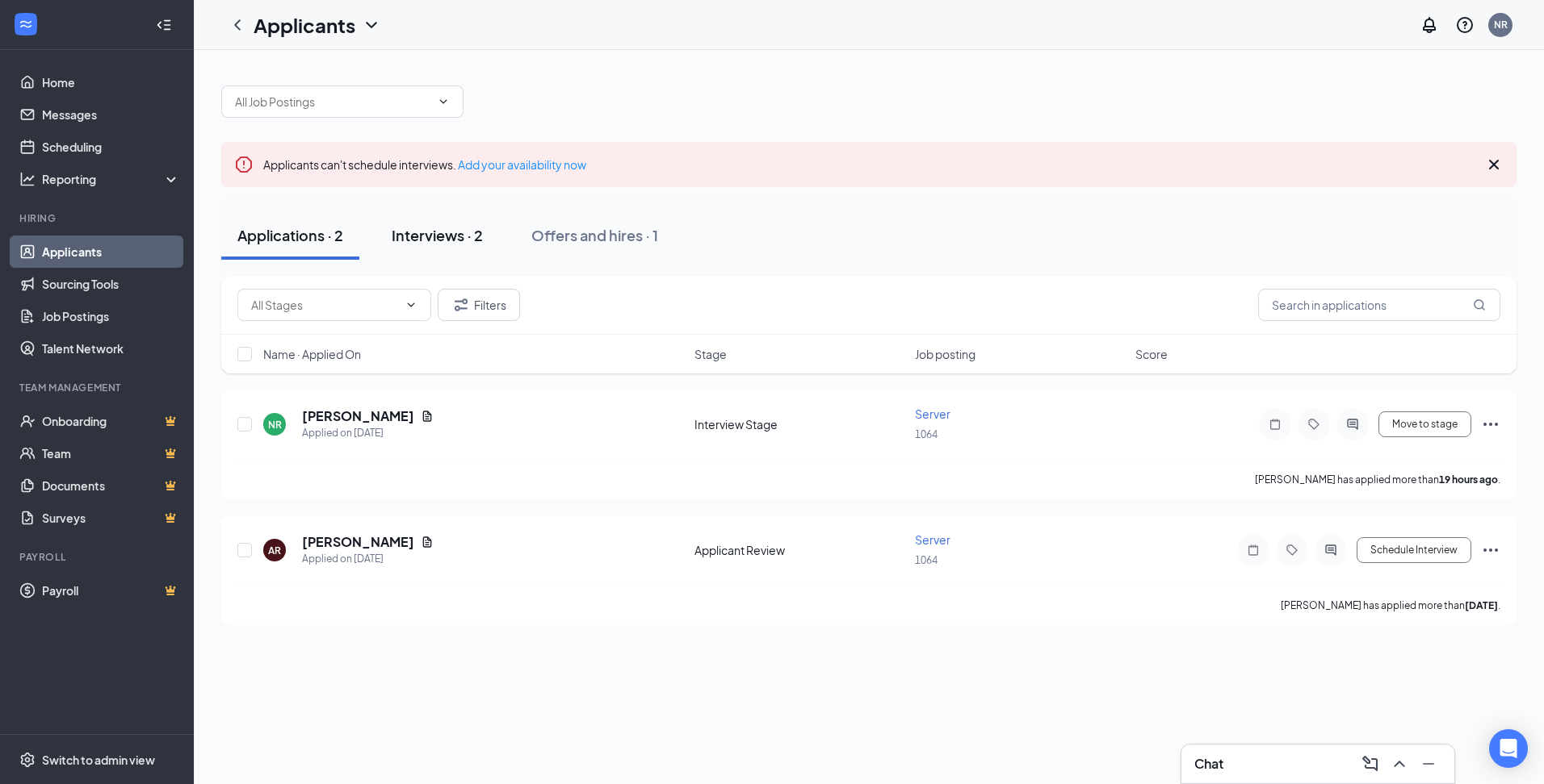
click at [465, 244] on div "Interviews · 2" at bounding box center [437, 235] width 91 height 20
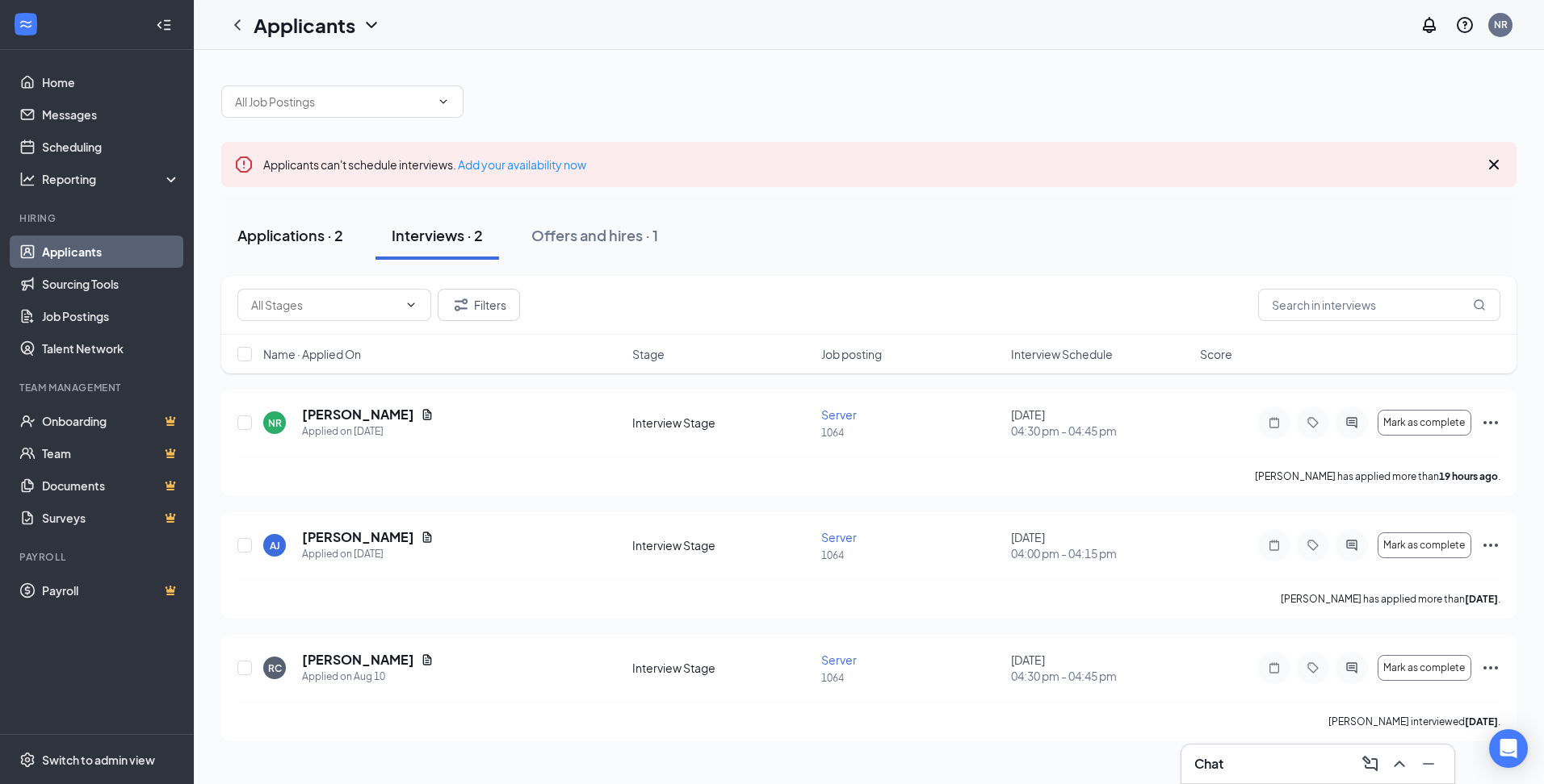
click at [322, 245] on button "Applications · 2" at bounding box center [290, 235] width 138 height 49
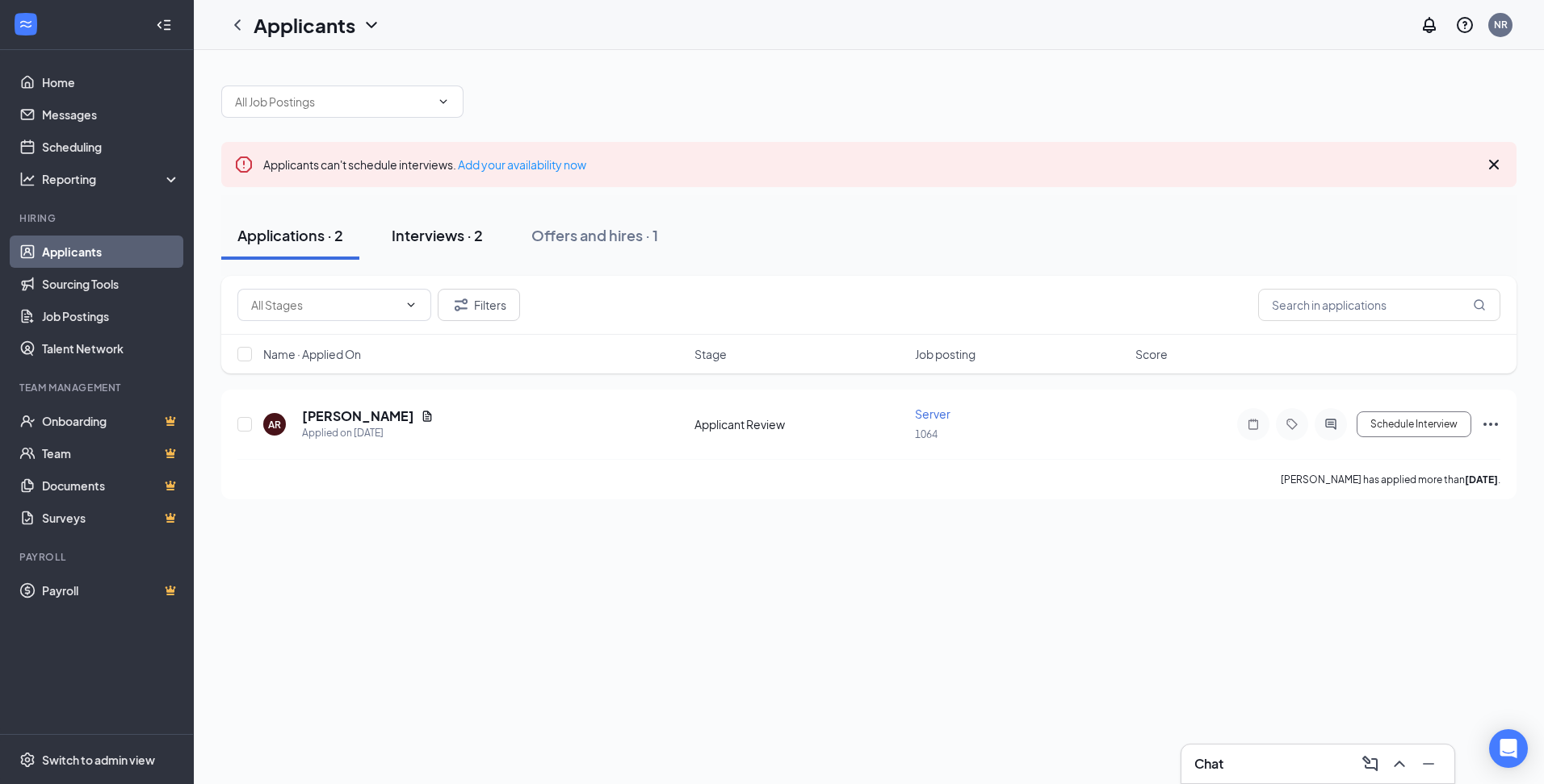
click at [453, 234] on div "Interviews · 2" at bounding box center [437, 235] width 91 height 20
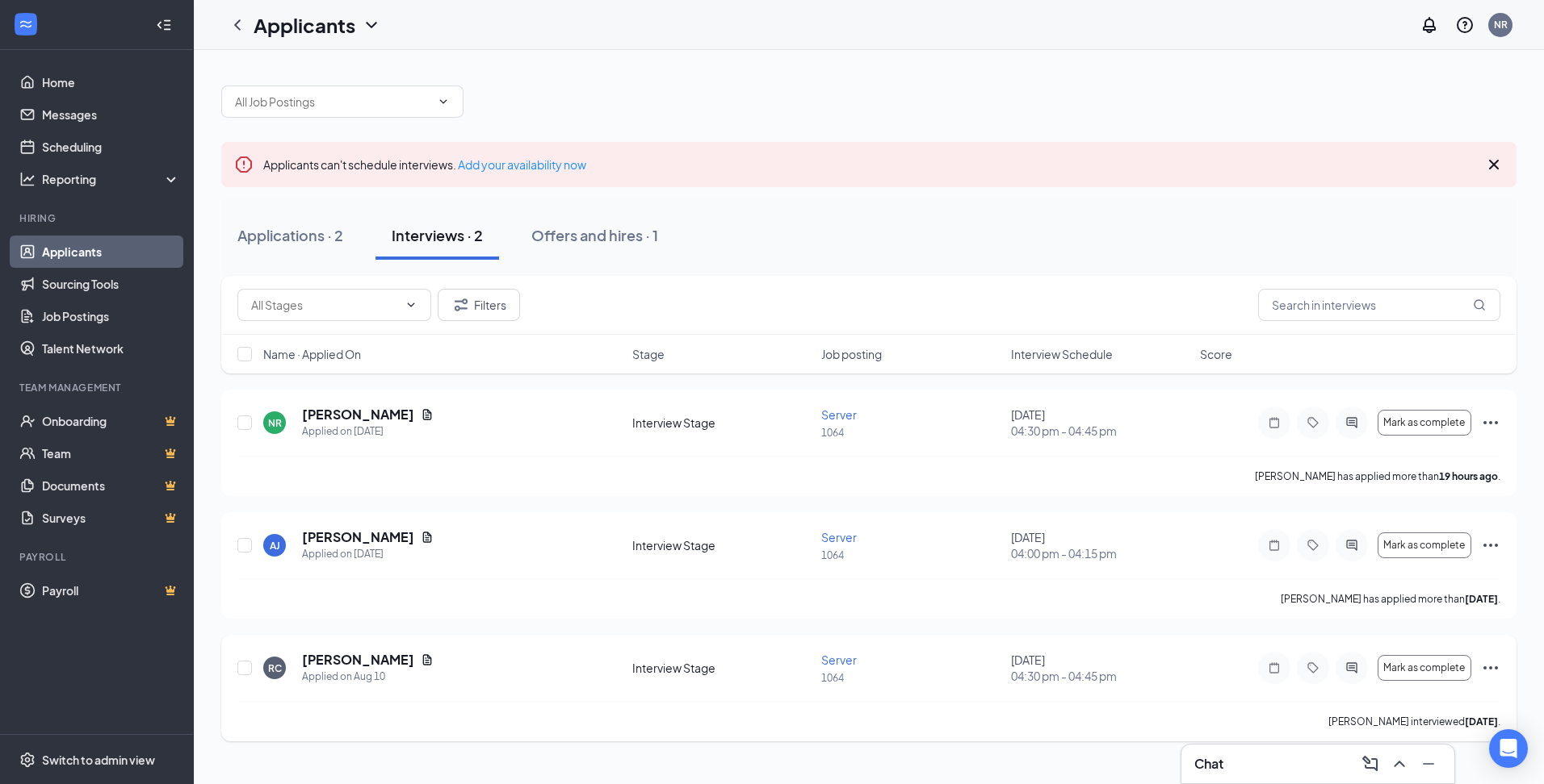
click at [1489, 668] on icon "Ellipses" at bounding box center [1489, 667] width 14 height 3
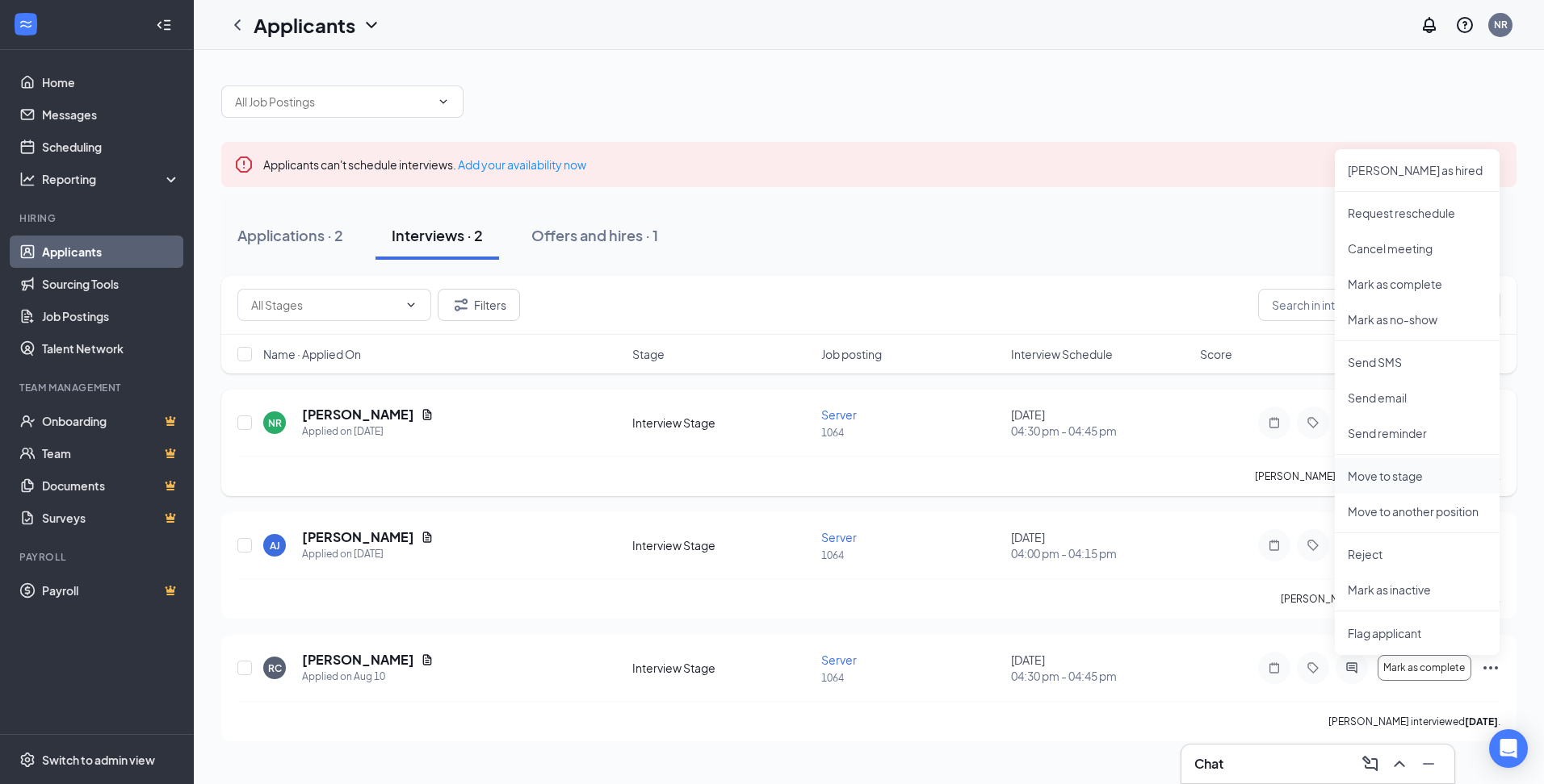
click at [1418, 483] on p "Move to stage" at bounding box center [1417, 476] width 139 height 16
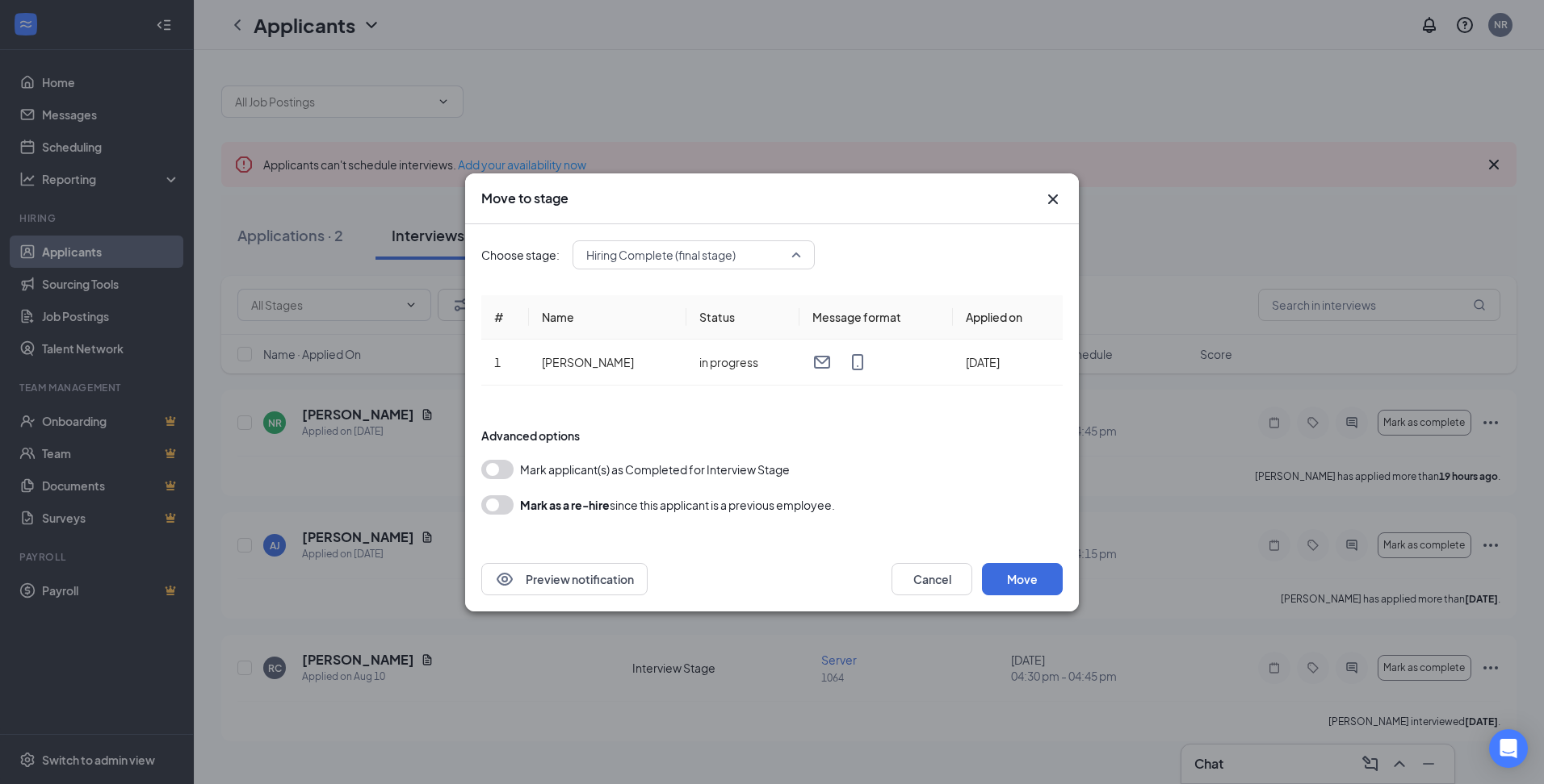
click at [798, 261] on span "Hiring Complete (final stage)" at bounding box center [693, 255] width 215 height 24
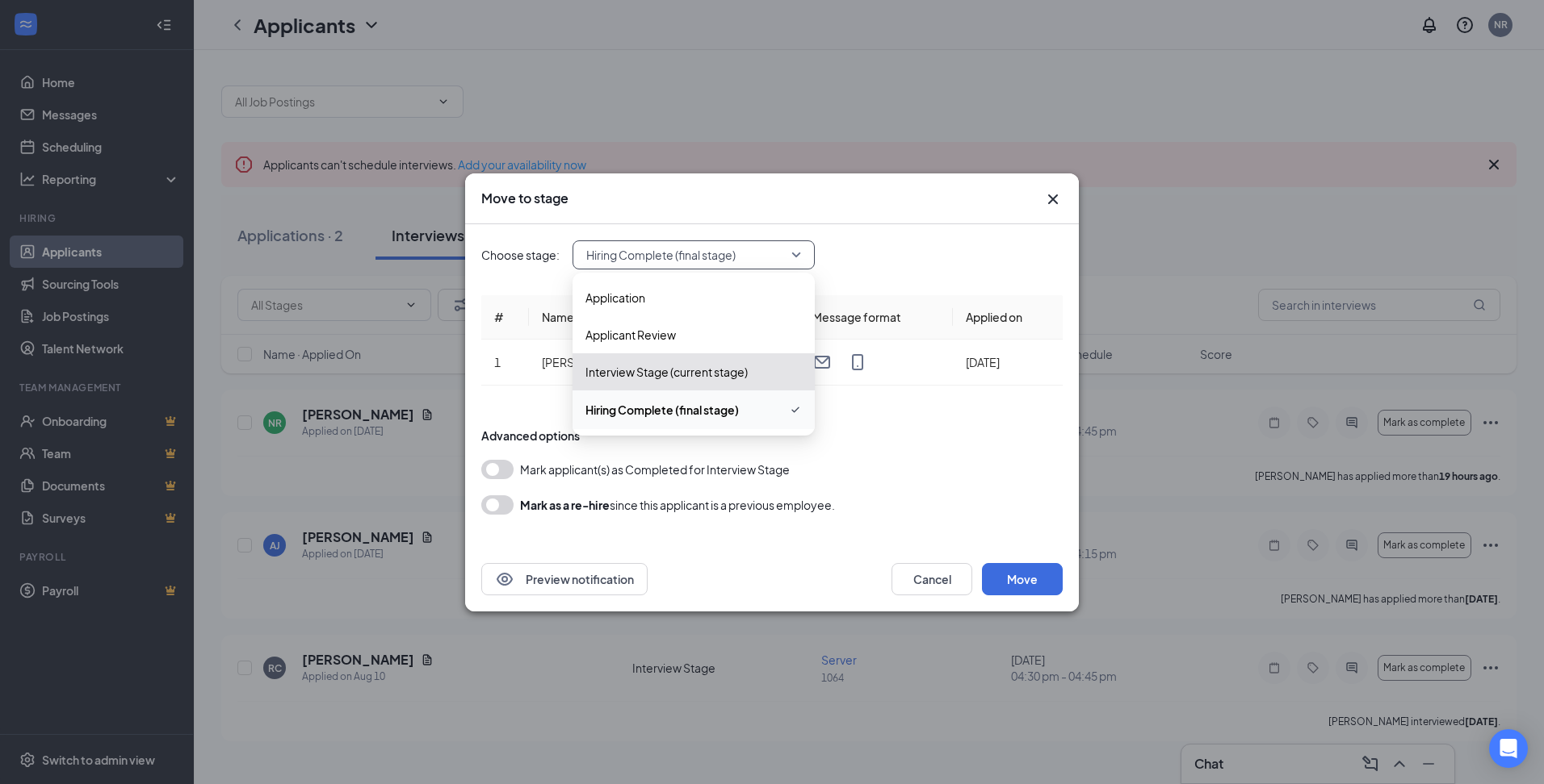
click at [798, 261] on span "Hiring Complete (final stage)" at bounding box center [693, 255] width 215 height 24
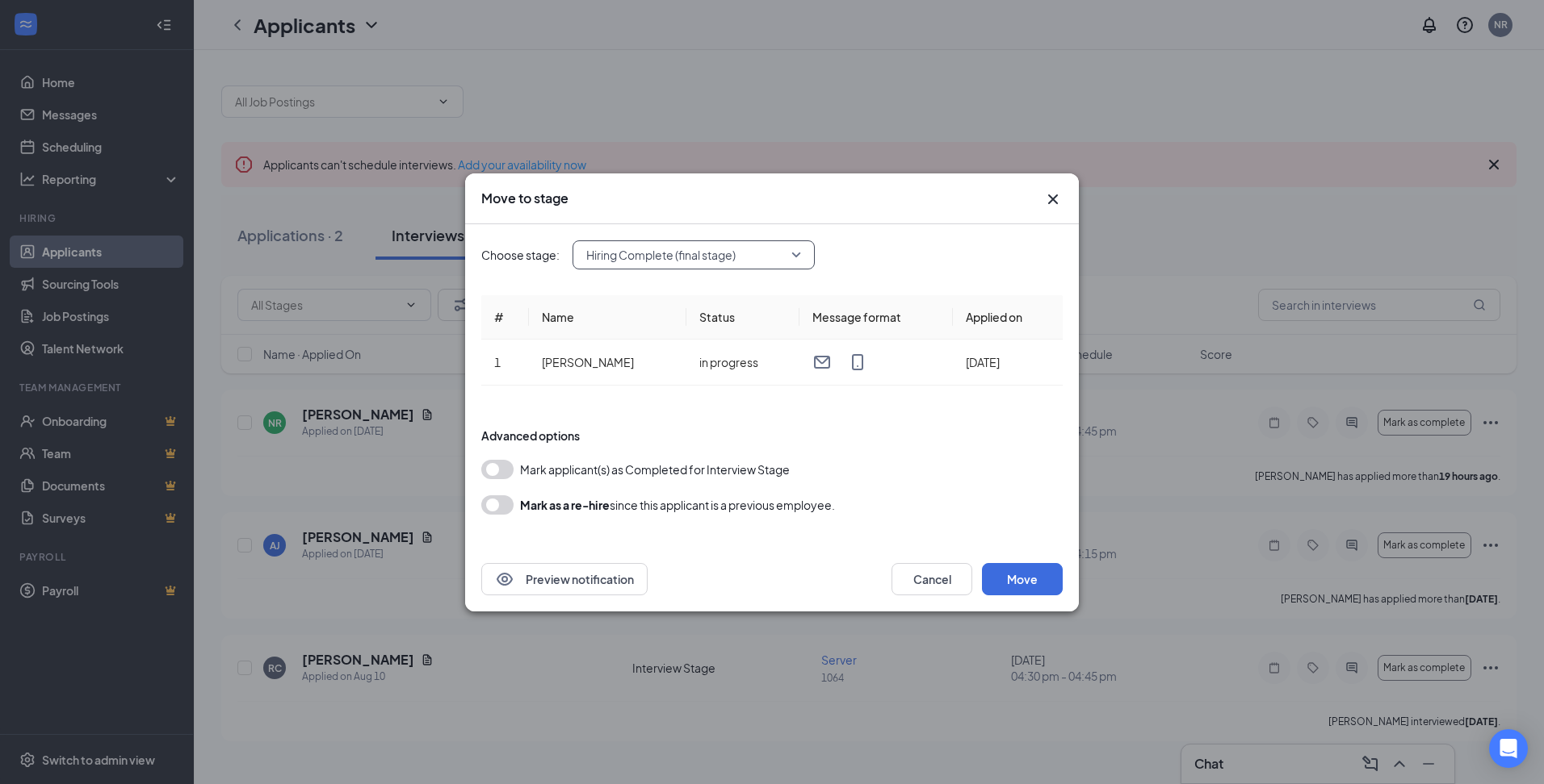
click at [1056, 198] on icon "Cross" at bounding box center [1053, 199] width 19 height 19
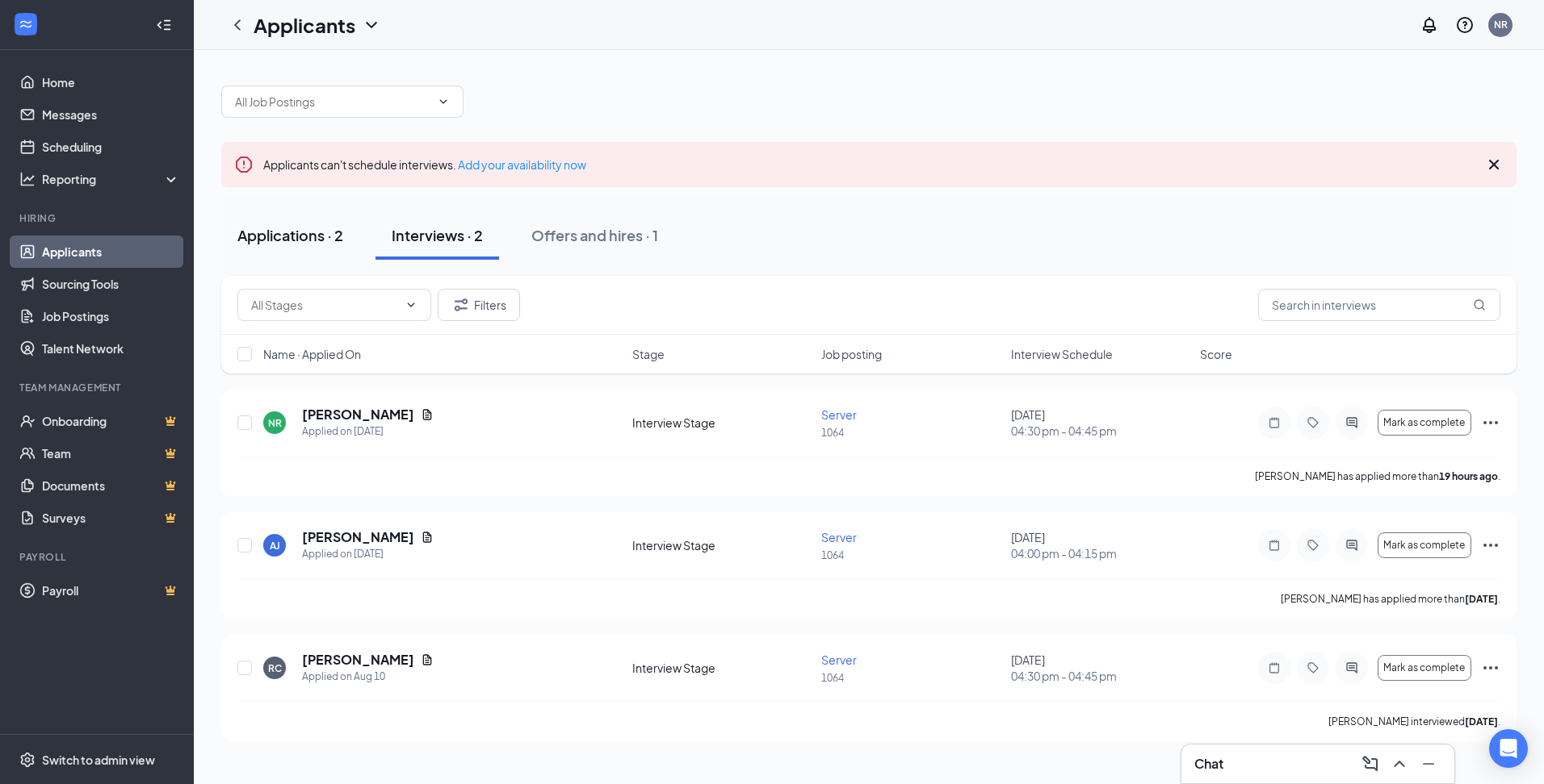
click at [301, 234] on div "Applications · 2" at bounding box center [290, 235] width 105 height 20
